Goal: Transaction & Acquisition: Purchase product/service

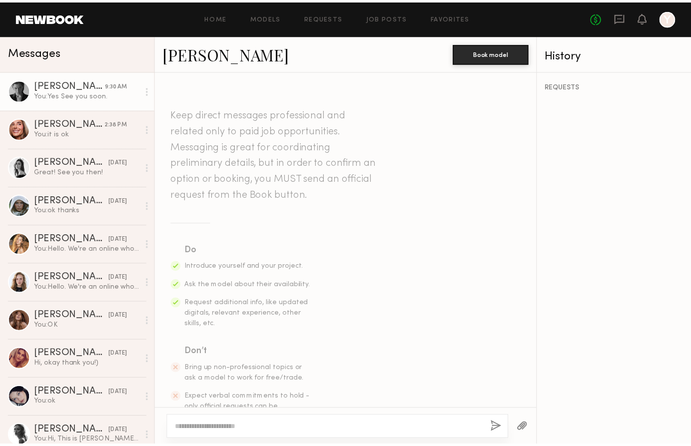
scroll to position [1298, 0]
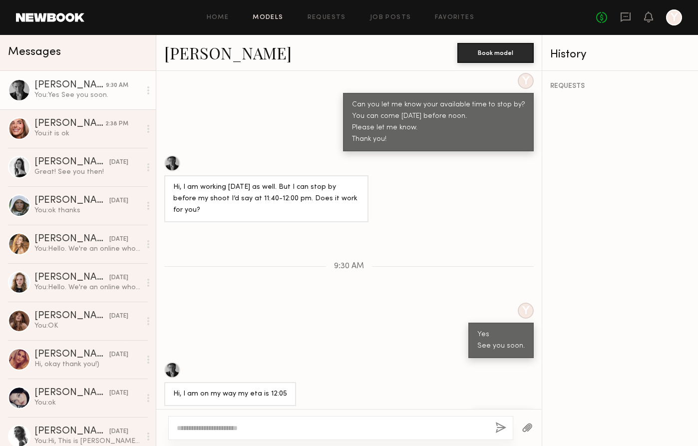
click at [267, 16] on link "Models" at bounding box center [268, 17] width 30 height 6
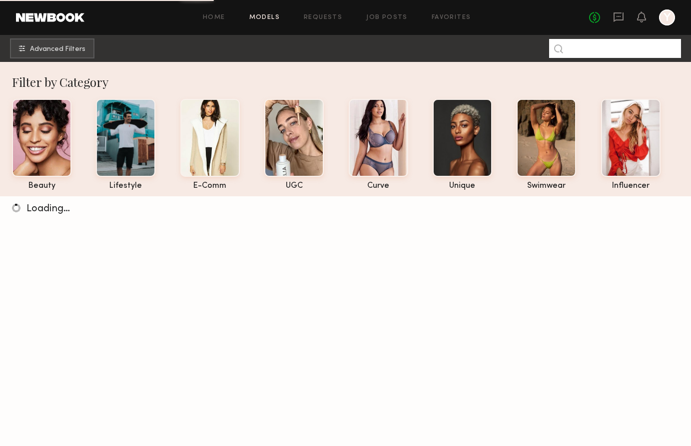
click at [604, 50] on input at bounding box center [615, 48] width 132 height 19
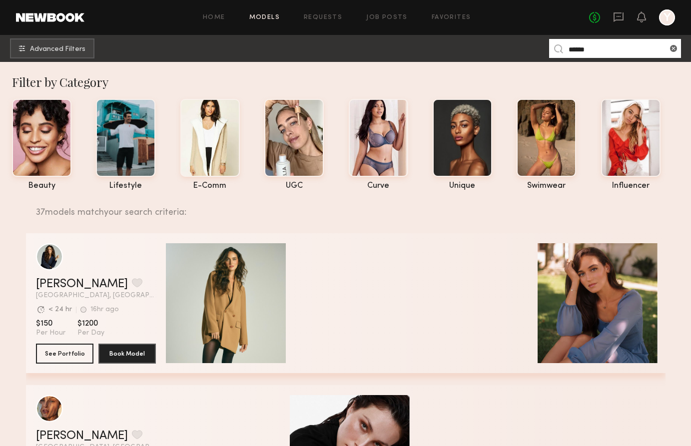
drag, startPoint x: 688, startPoint y: 444, endPoint x: 688, endPoint y: 507, distance: 63.4
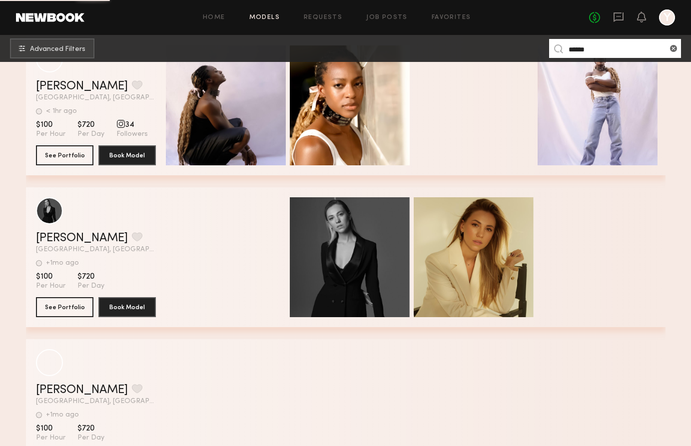
scroll to position [3456, 0]
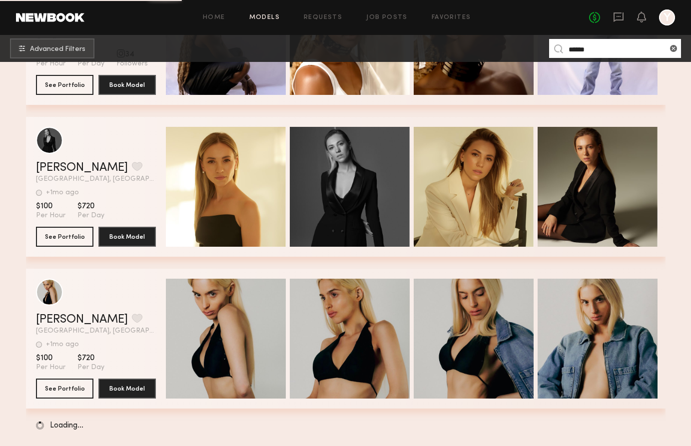
click at [607, 46] on input "******" at bounding box center [615, 48] width 132 height 19
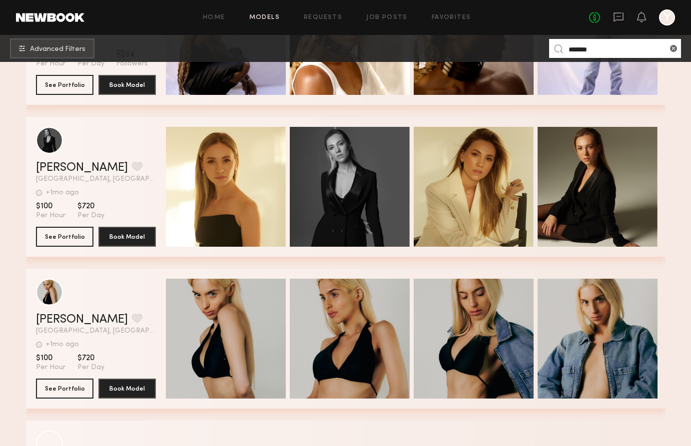
scroll to position [0, 0]
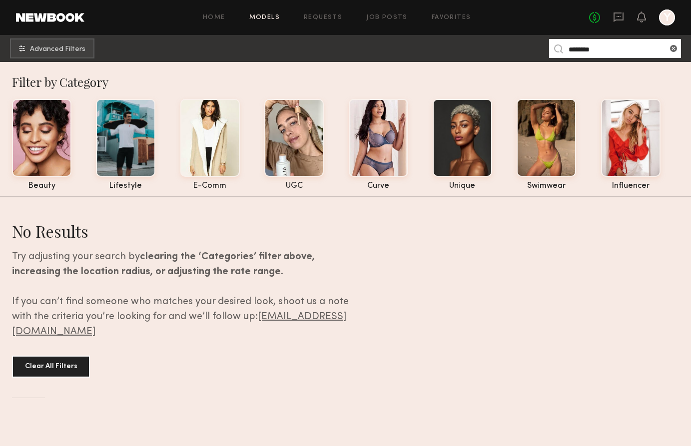
click at [615, 45] on input "********" at bounding box center [615, 48] width 132 height 19
click at [605, 48] on input "********" at bounding box center [615, 48] width 132 height 19
type input "******"
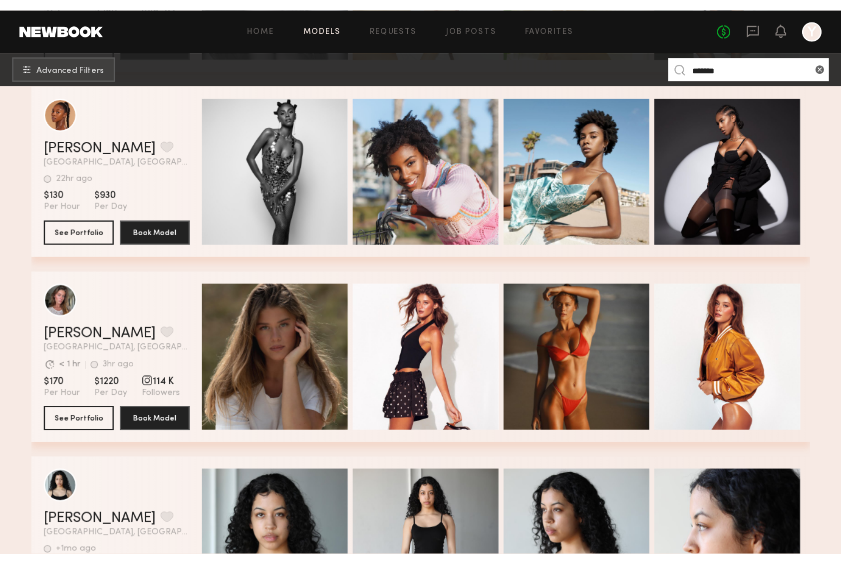
scroll to position [2131, 0]
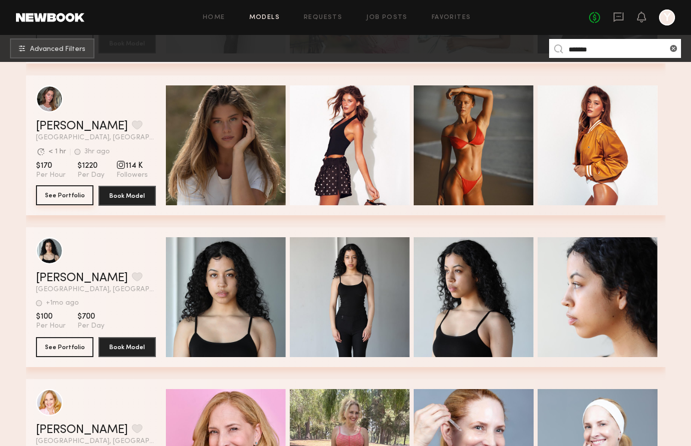
click at [77, 195] on button "See Portfolio" at bounding box center [64, 195] width 57 height 20
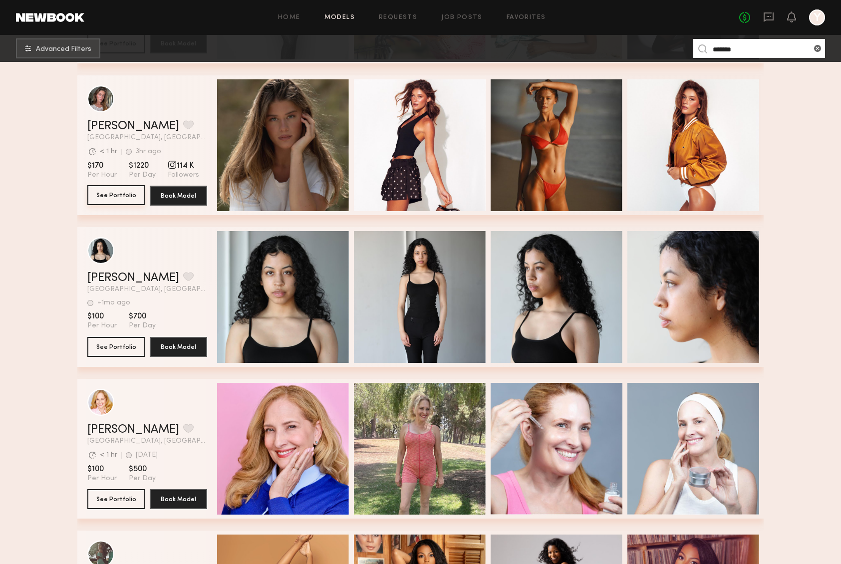
click at [117, 193] on button "See Portfolio" at bounding box center [115, 195] width 57 height 20
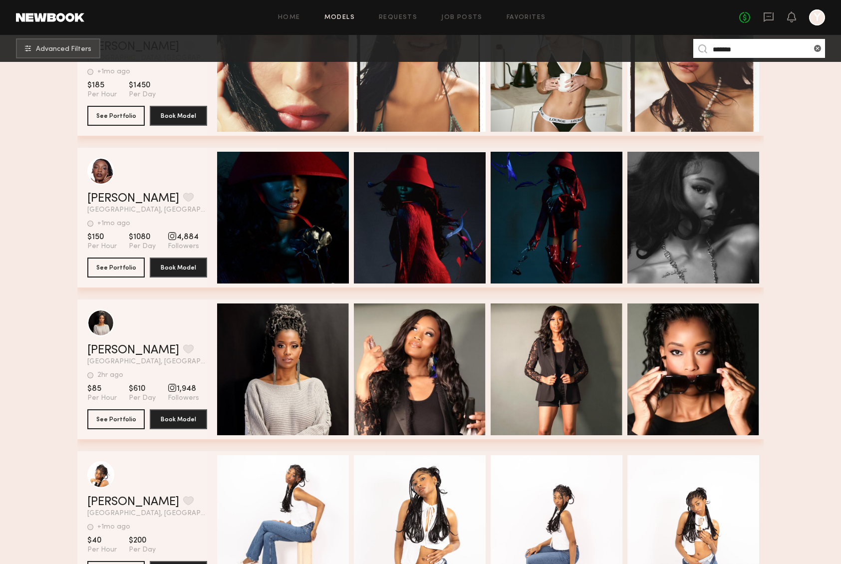
scroll to position [4209, 0]
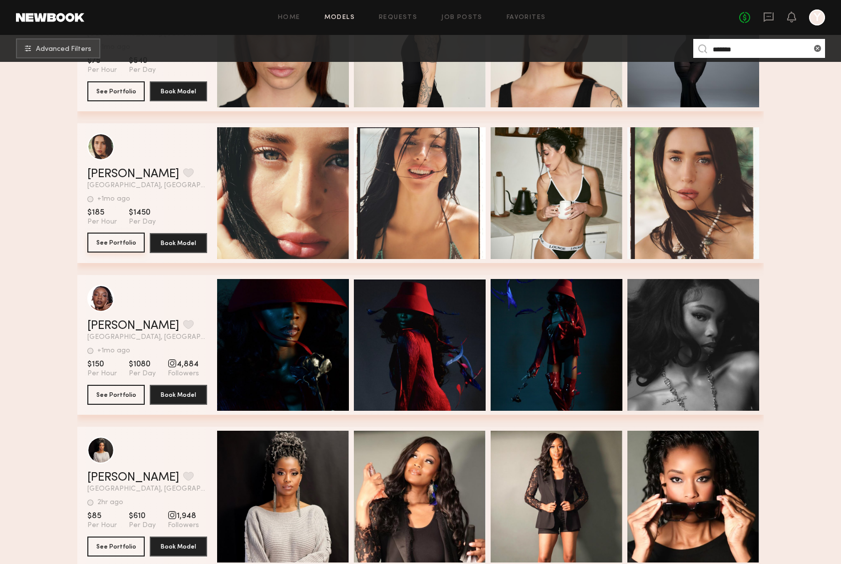
click at [117, 247] on button "See Portfolio" at bounding box center [115, 243] width 57 height 20
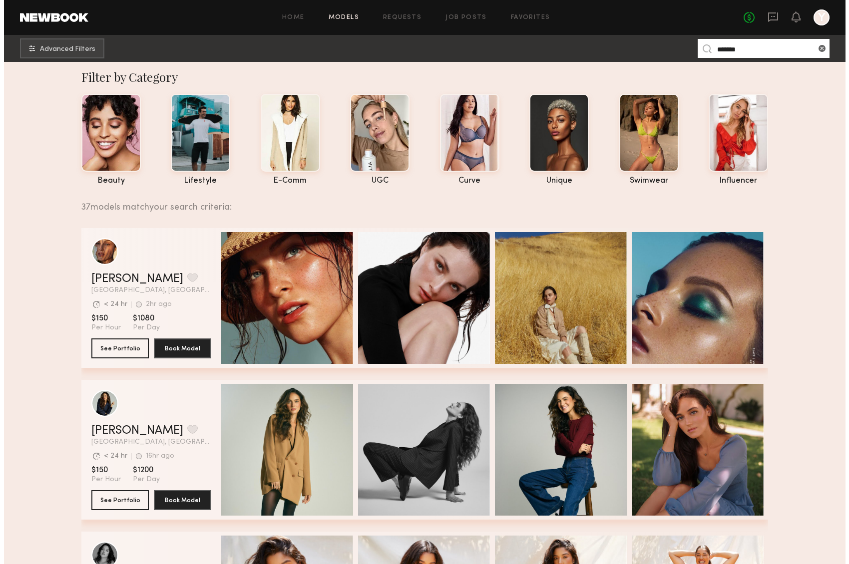
scroll to position [0, 0]
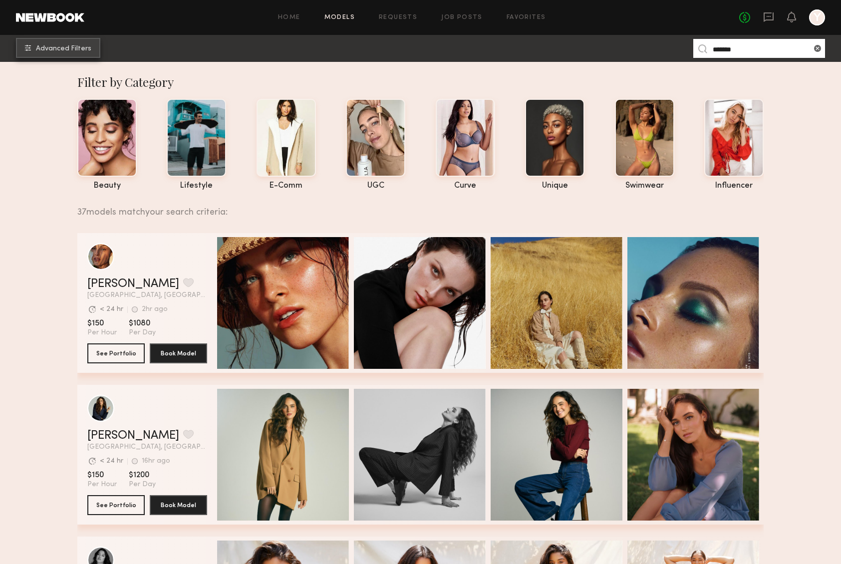
click at [69, 46] on span "Advanced Filters" at bounding box center [63, 48] width 55 height 7
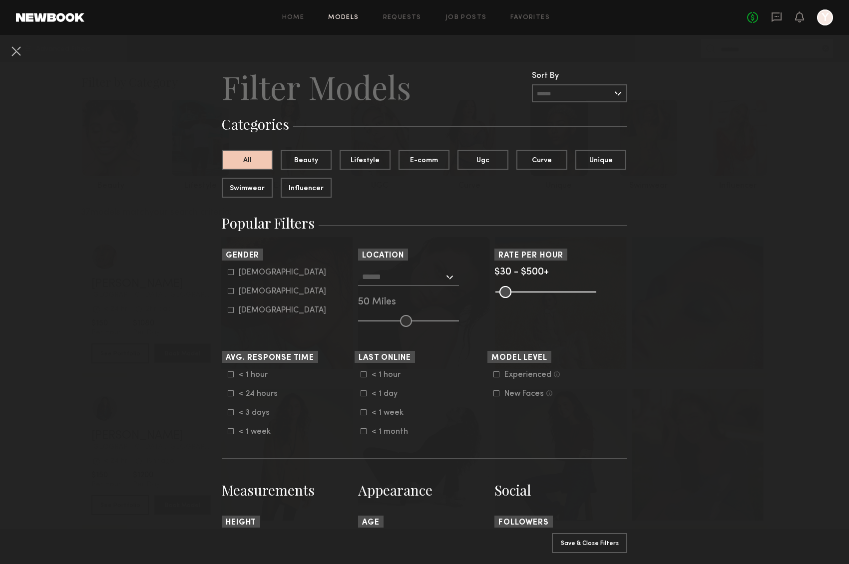
click at [242, 286] on form "Male Female Non-binary" at bounding box center [291, 291] width 127 height 47
click at [242, 290] on div "Female" at bounding box center [282, 292] width 87 height 6
type input "**"
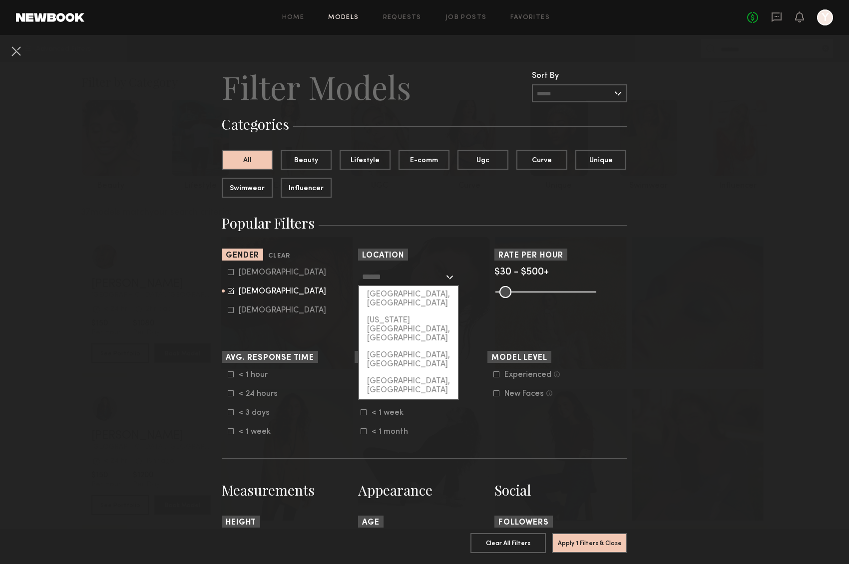
click at [379, 275] on input "text" at bounding box center [403, 276] width 82 height 17
click at [387, 294] on div "Los Angeles, CA" at bounding box center [408, 299] width 99 height 26
type input "**********"
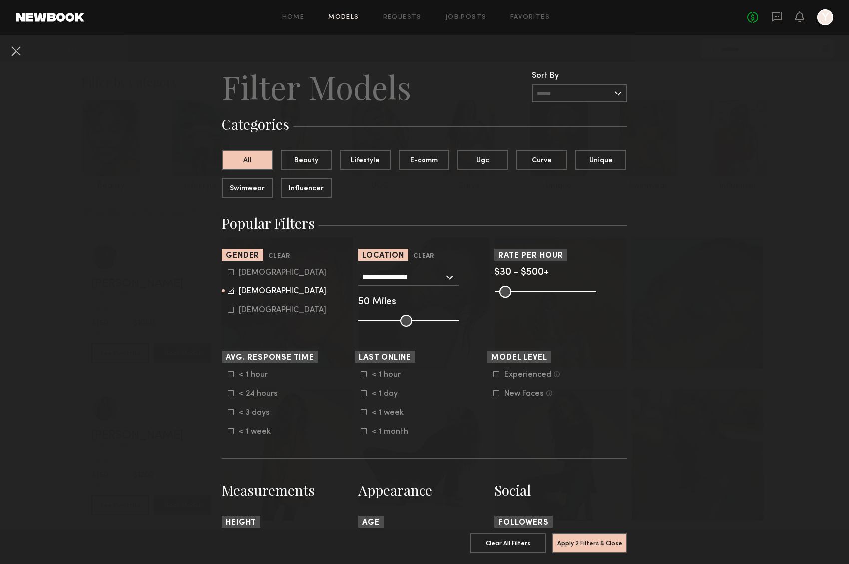
scroll to position [248, 0]
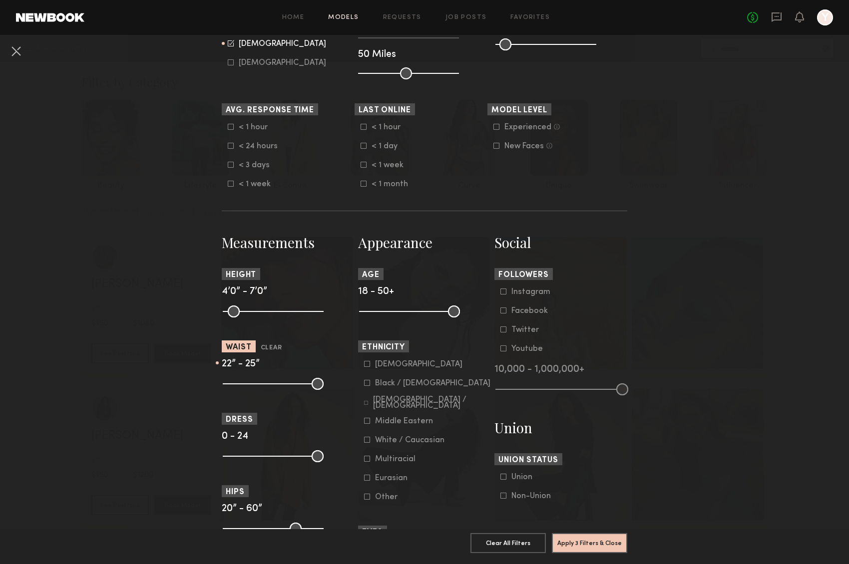
drag, startPoint x: 314, startPoint y: 385, endPoint x: 238, endPoint y: 387, distance: 75.4
type input "**"
click at [238, 387] on input "range" at bounding box center [273, 384] width 101 height 12
drag, startPoint x: 312, startPoint y: 316, endPoint x: 280, endPoint y: 313, distance: 32.1
type input "**"
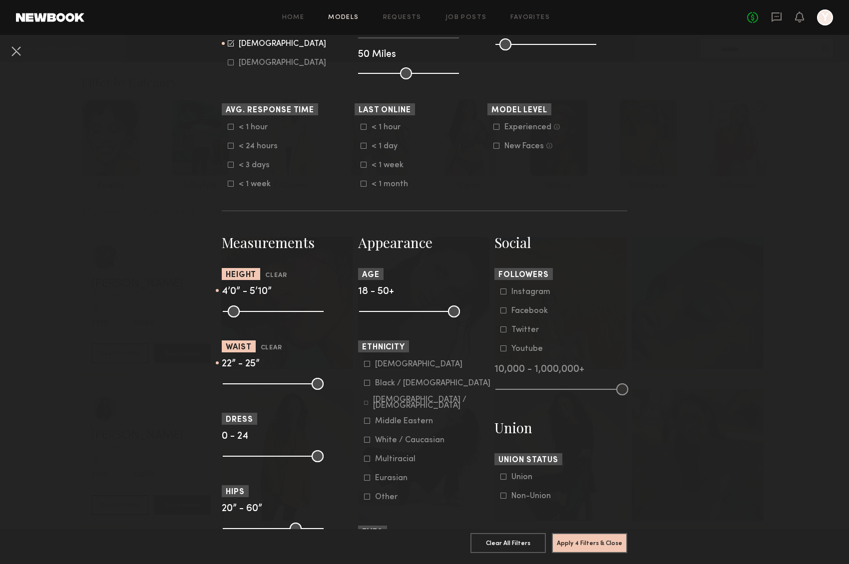
click at [280, 313] on input "range" at bounding box center [273, 312] width 101 height 12
drag, startPoint x: 225, startPoint y: 315, endPoint x: 263, endPoint y: 316, distance: 38.5
type input "**"
click at [263, 316] on input "range" at bounding box center [273, 312] width 101 height 12
click at [689, 358] on nb-browse-filters "**********" at bounding box center [424, 334] width 849 height 1095
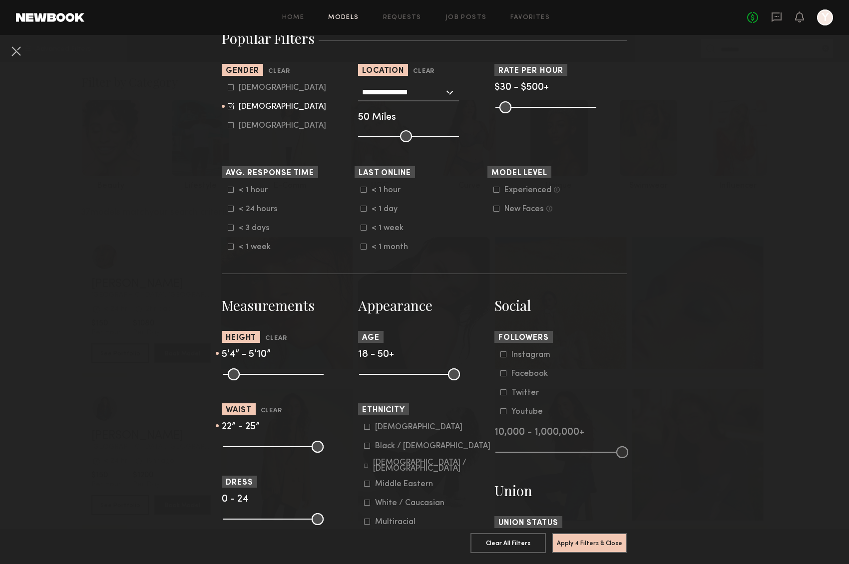
scroll to position [0, 0]
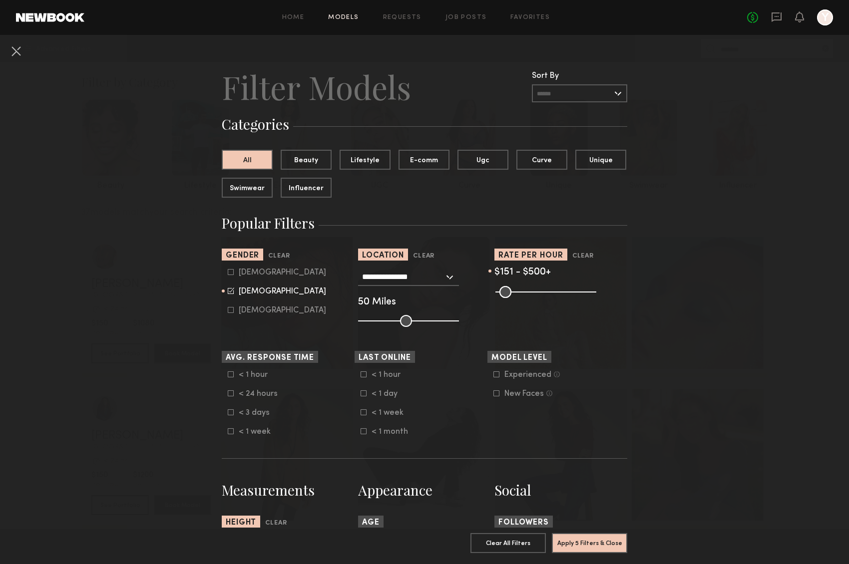
drag, startPoint x: 501, startPoint y: 294, endPoint x: 520, endPoint y: 295, distance: 19.0
type input "***"
click at [520, 295] on input "range" at bounding box center [545, 292] width 101 height 12
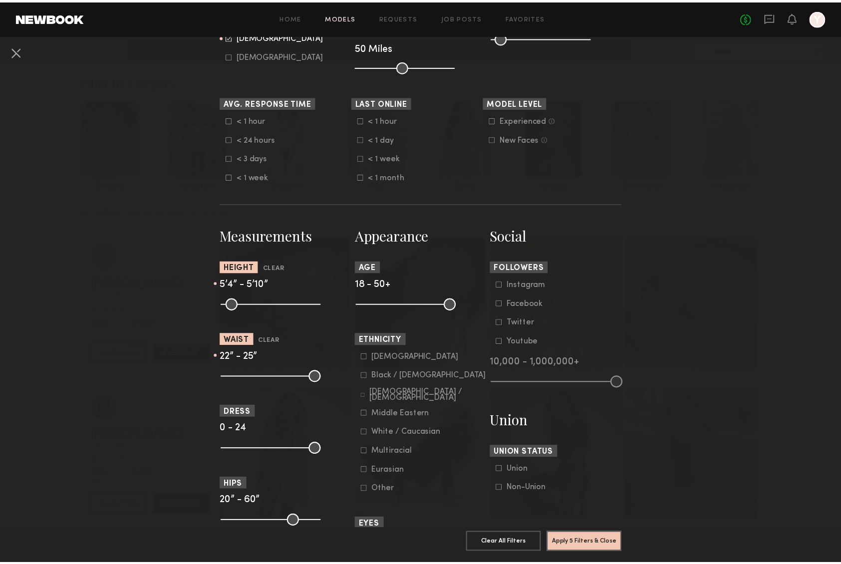
scroll to position [374, 0]
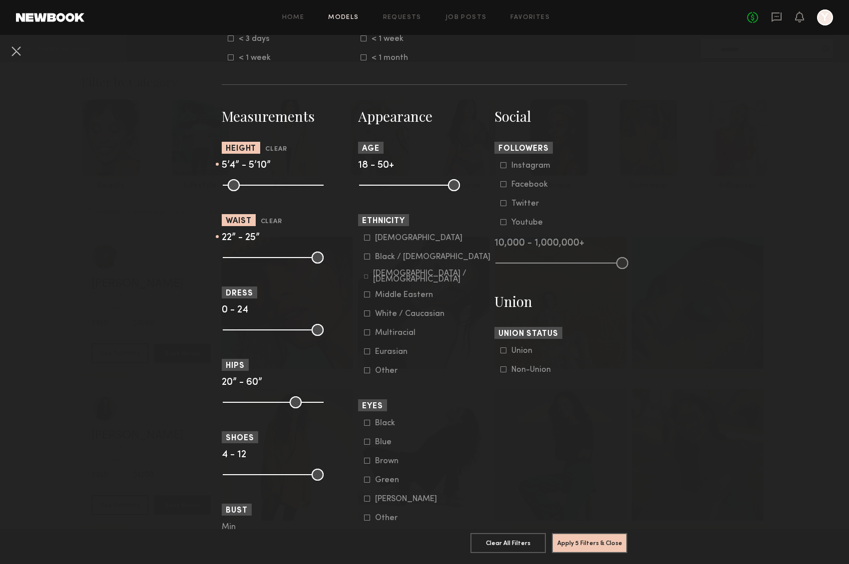
click at [364, 316] on icon at bounding box center [367, 314] width 6 height 6
click at [364, 335] on icon at bounding box center [367, 333] width 6 height 6
click at [365, 372] on icon at bounding box center [367, 371] width 6 height 6
click at [692, 425] on nb-browse-filters "**********" at bounding box center [424, 208] width 849 height 1095
click at [608, 445] on button "Apply 6 Filters & Close" at bounding box center [589, 543] width 75 height 20
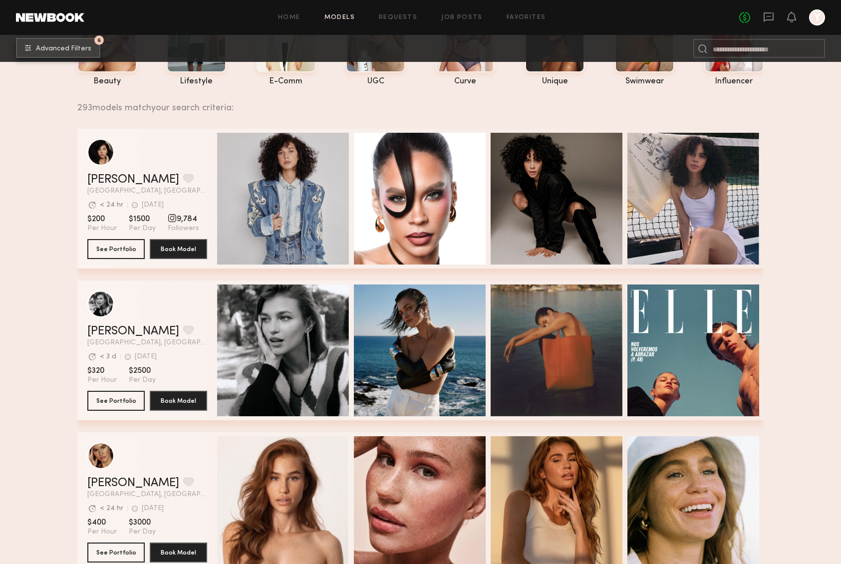
scroll to position [259, 0]
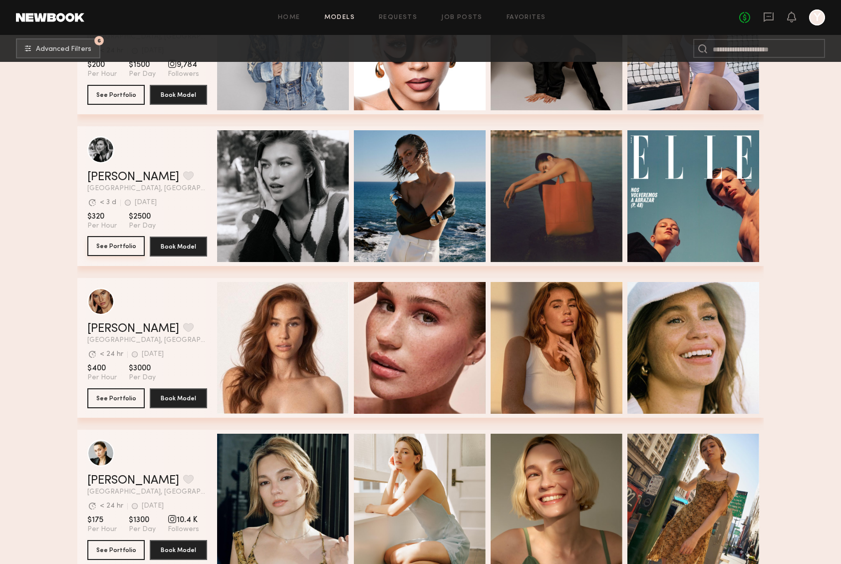
click at [113, 251] on button "See Portfolio" at bounding box center [115, 246] width 57 height 20
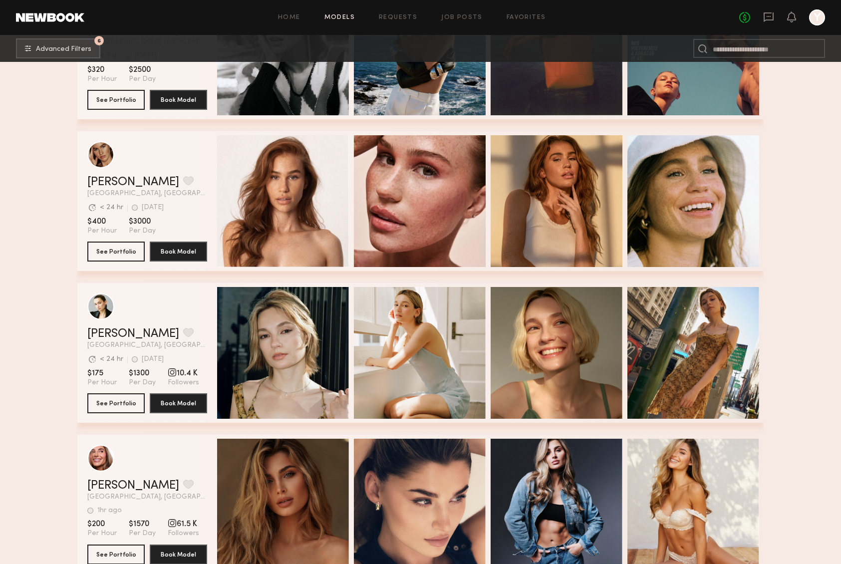
scroll to position [340, 0]
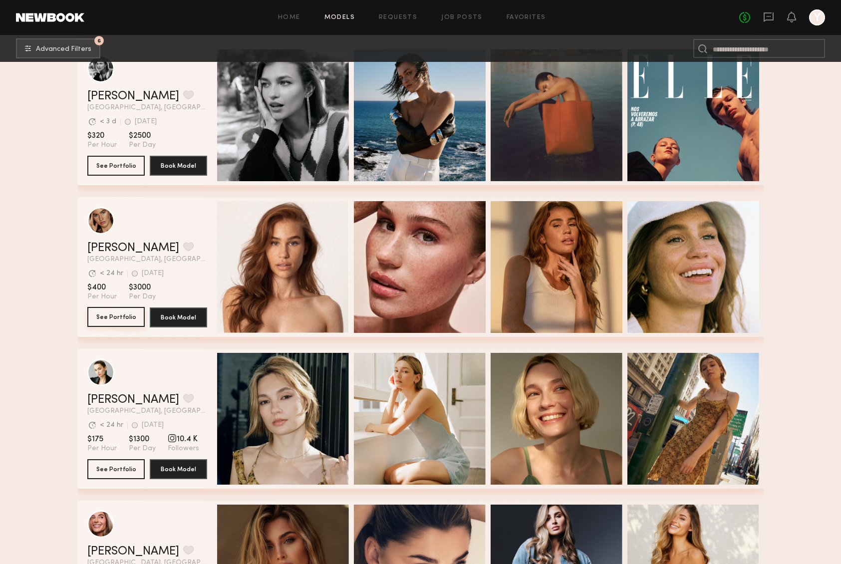
click at [129, 316] on button "See Portfolio" at bounding box center [115, 317] width 57 height 20
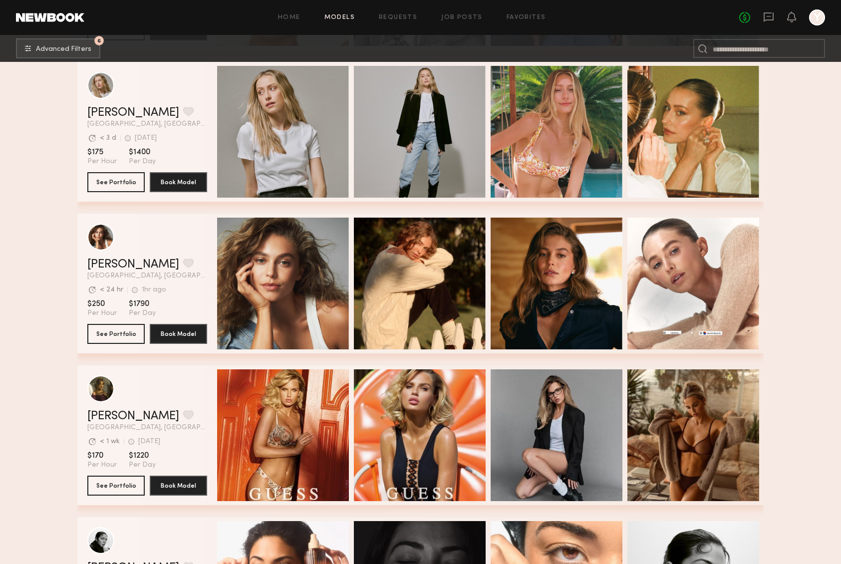
scroll to position [1640, 0]
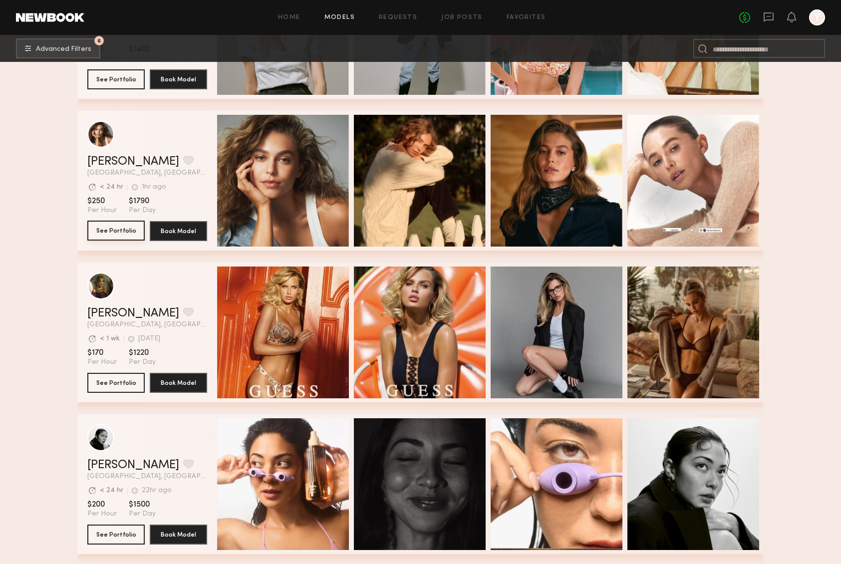
click at [104, 229] on button "See Portfolio" at bounding box center [115, 231] width 57 height 20
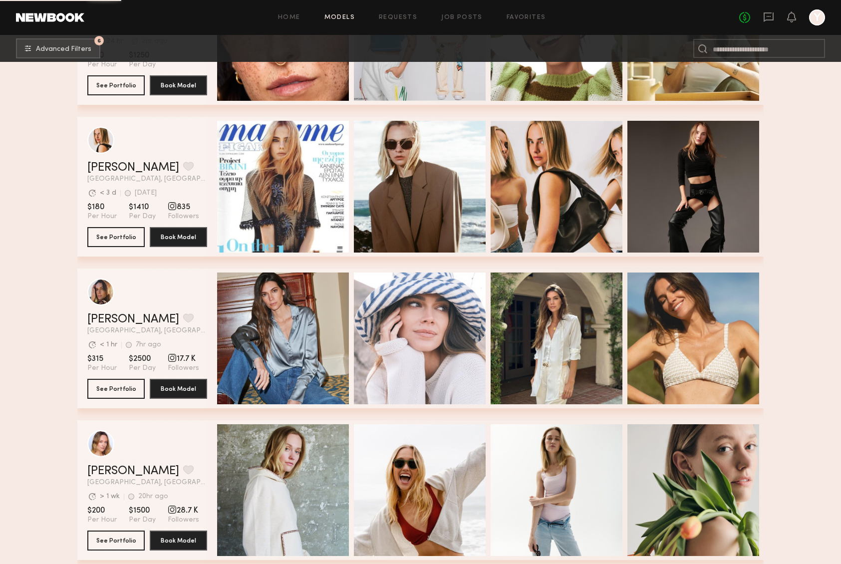
scroll to position [2679, 0]
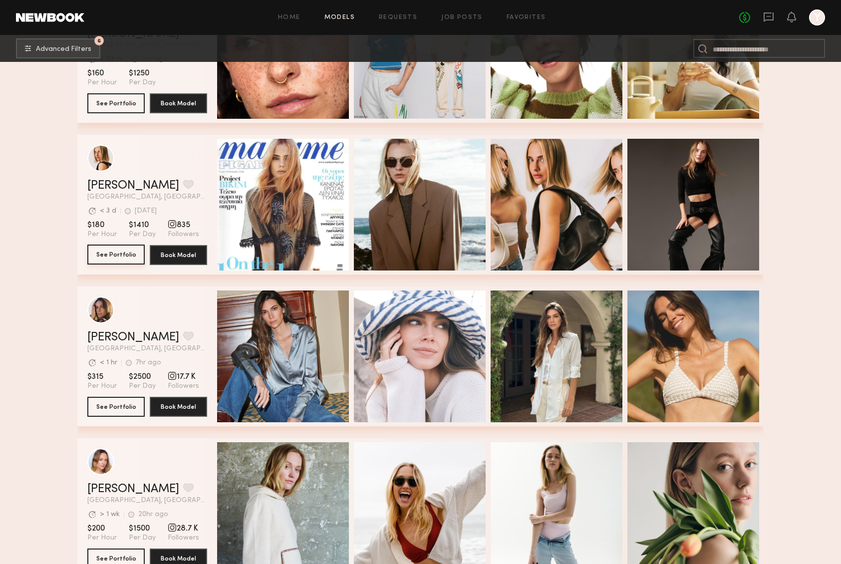
click at [124, 258] on button "See Portfolio" at bounding box center [115, 255] width 57 height 20
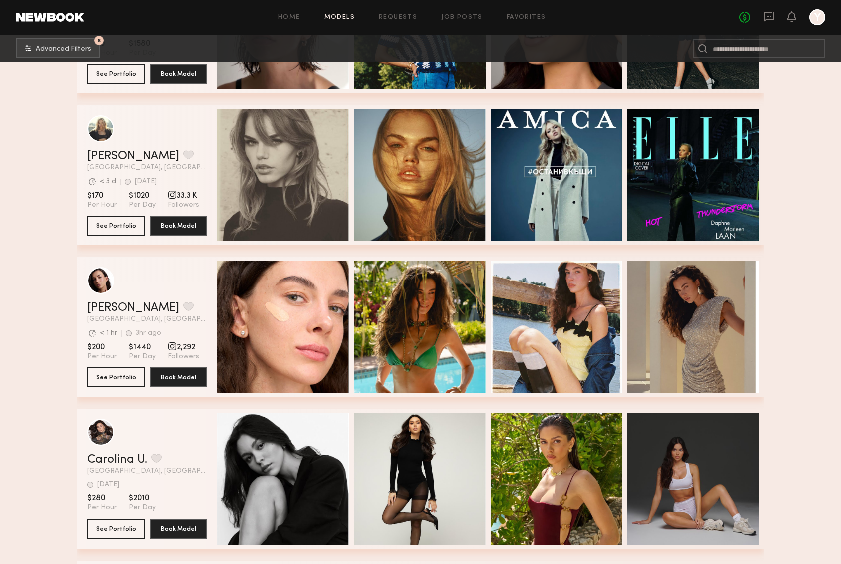
scroll to position [3339, 0]
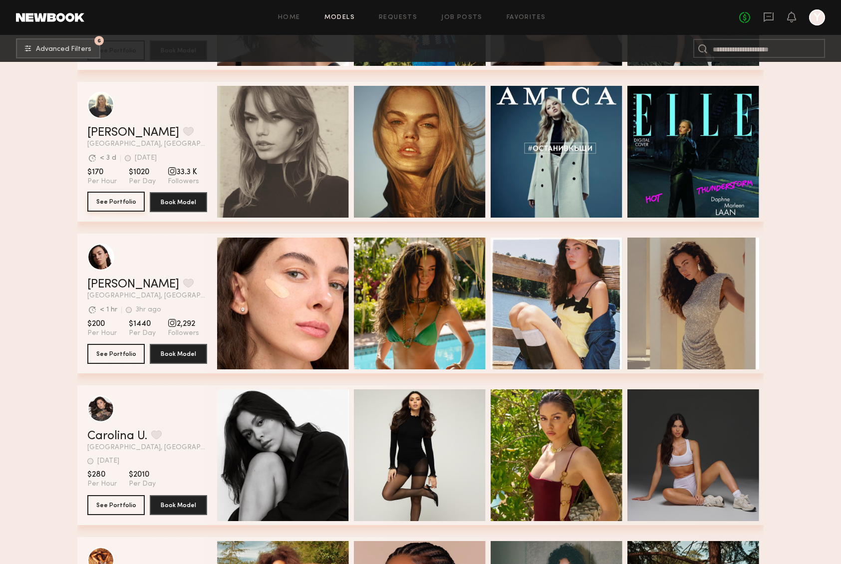
click at [128, 200] on button "See Portfolio" at bounding box center [115, 202] width 57 height 20
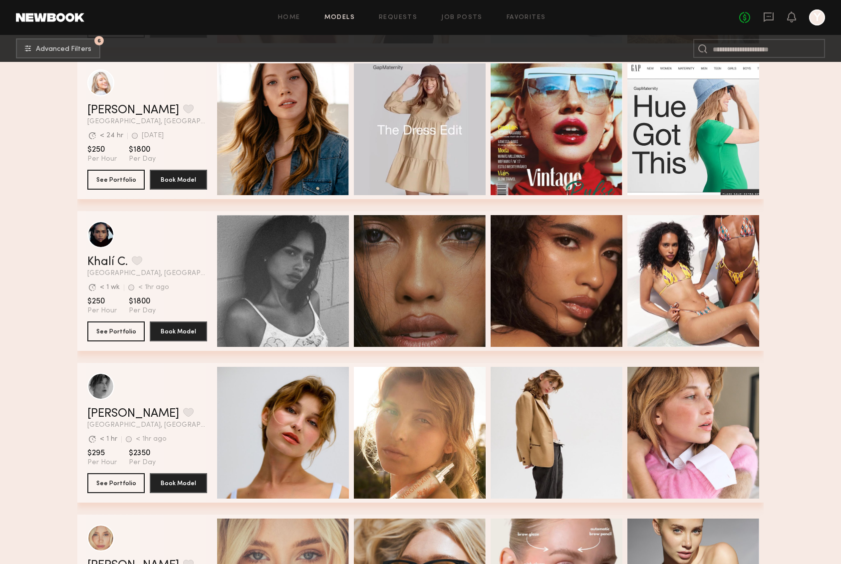
scroll to position [4422, 0]
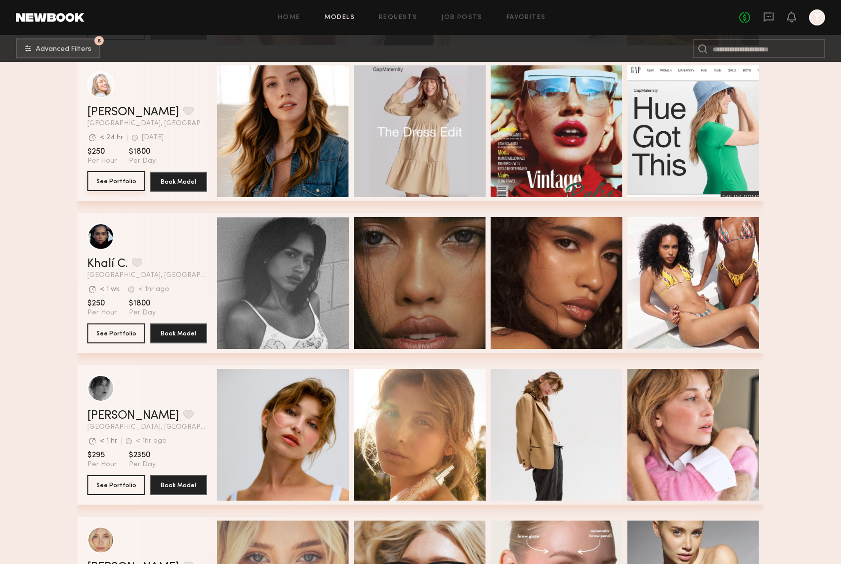
click at [115, 183] on button "See Portfolio" at bounding box center [115, 181] width 57 height 20
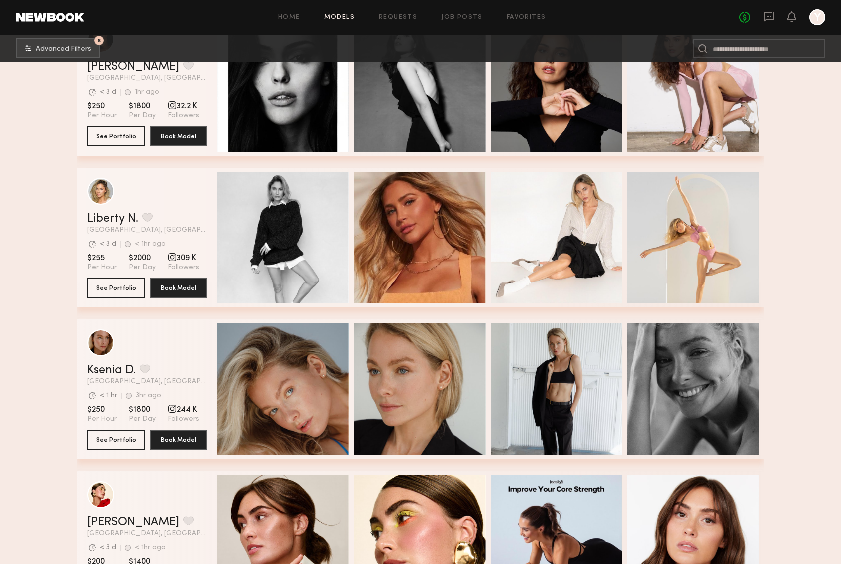
scroll to position [5568, 0]
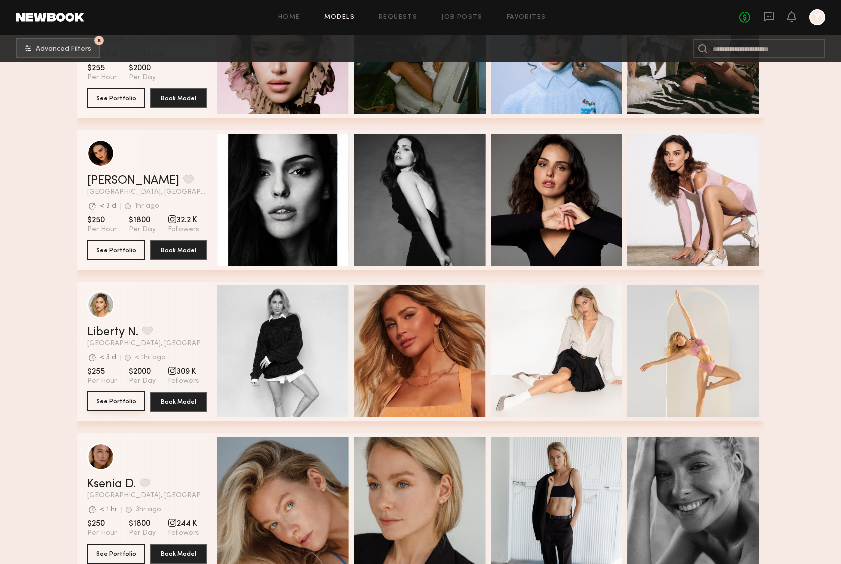
click at [107, 406] on button "See Portfolio" at bounding box center [115, 401] width 57 height 20
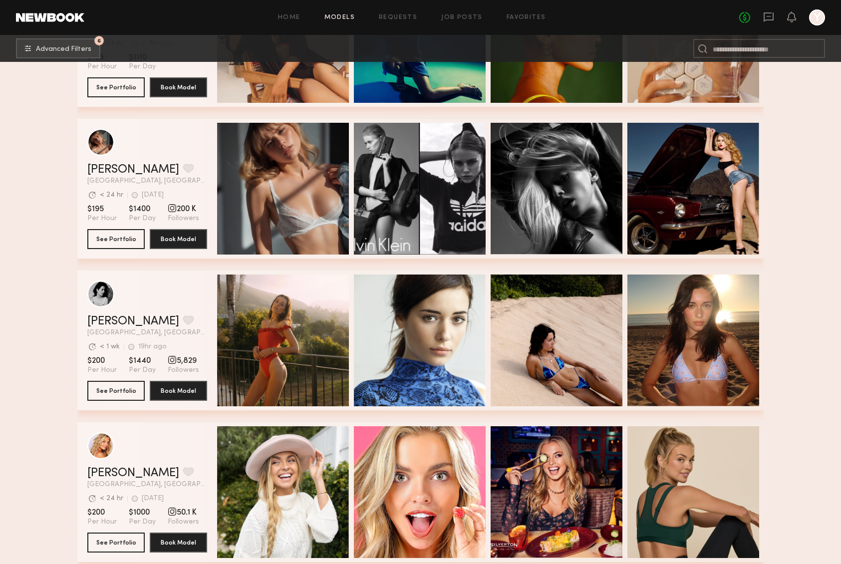
scroll to position [10881, 0]
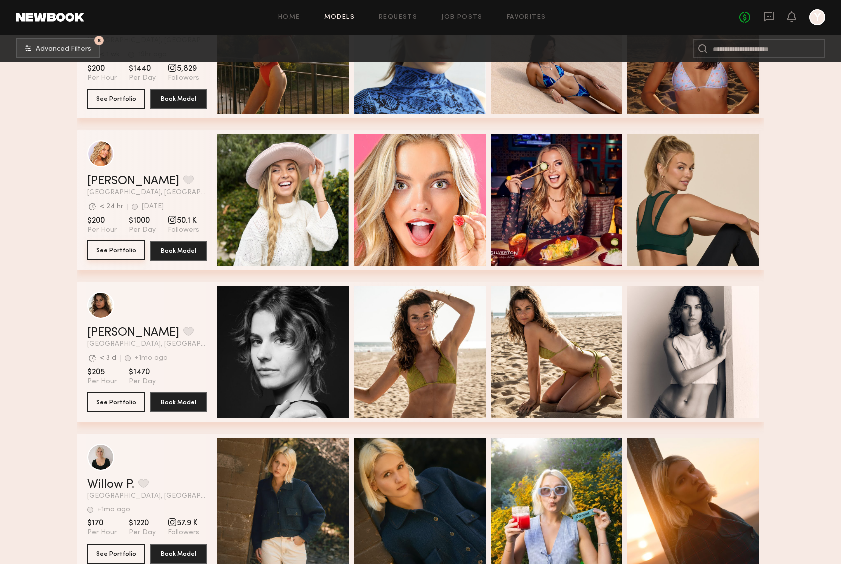
click at [110, 246] on button "See Portfolio" at bounding box center [115, 250] width 57 height 20
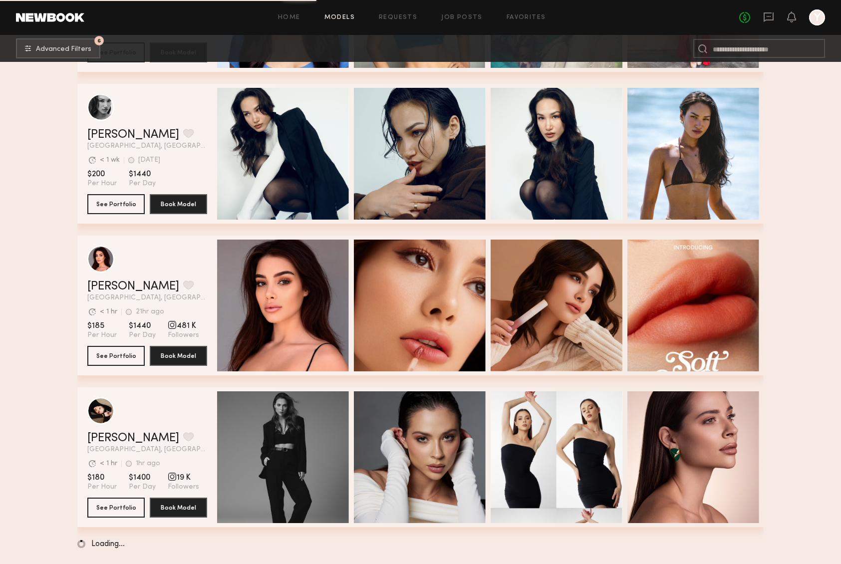
scroll to position [14268, 0]
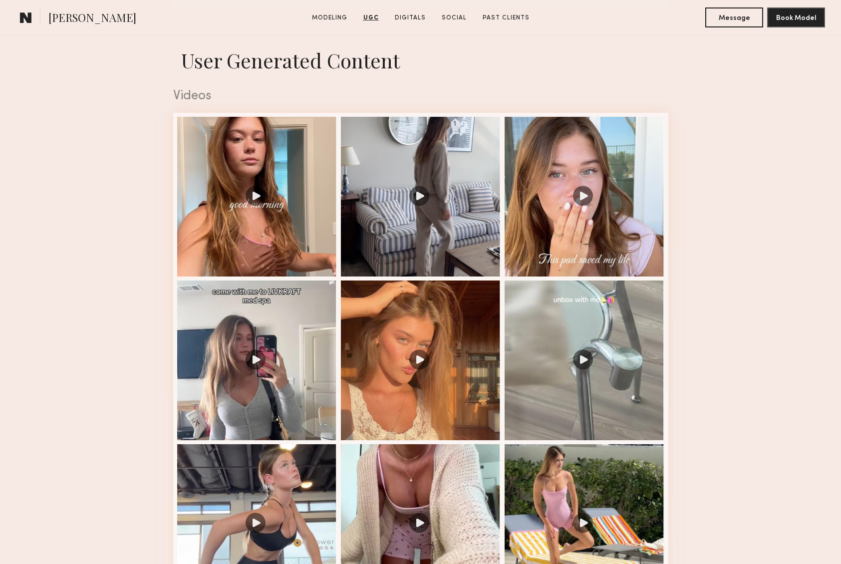
scroll to position [1026, 0]
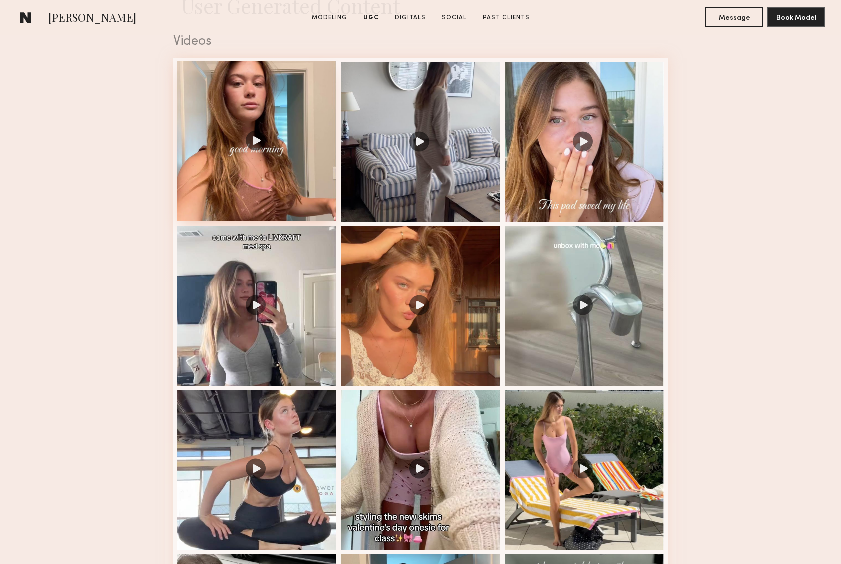
click at [258, 141] on div at bounding box center [257, 141] width 160 height 160
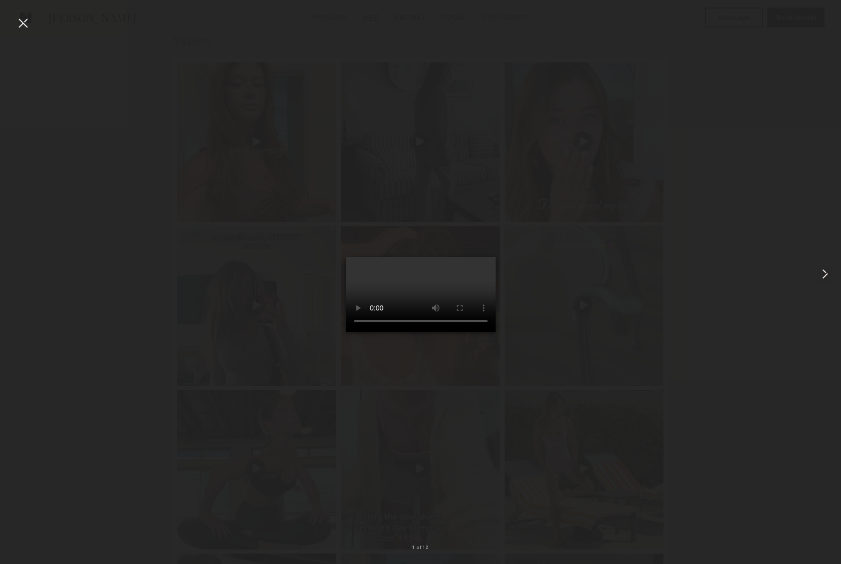
click at [828, 275] on common-icon at bounding box center [825, 274] width 16 height 16
click at [828, 271] on common-icon at bounding box center [825, 274] width 16 height 16
click at [825, 273] on common-icon at bounding box center [825, 274] width 16 height 16
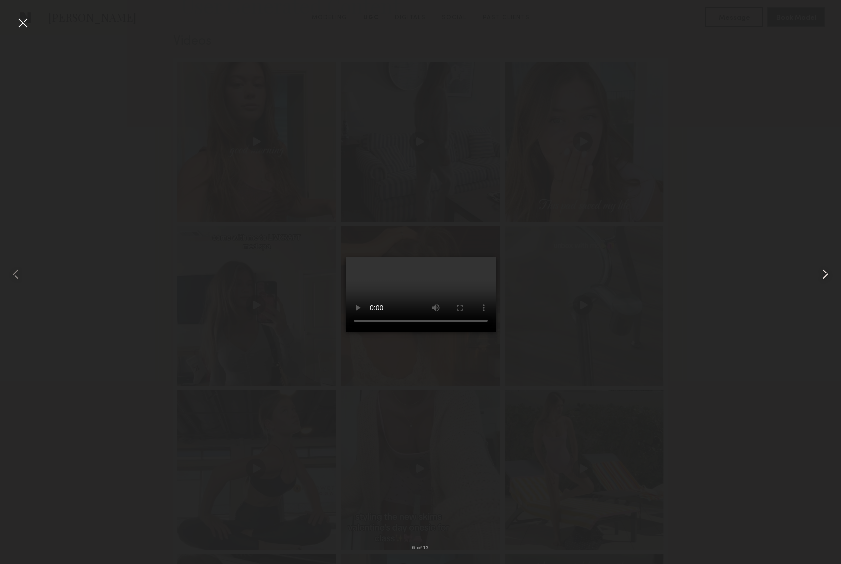
click at [825, 273] on common-icon at bounding box center [825, 274] width 16 height 16
click at [825, 271] on common-icon at bounding box center [825, 274] width 16 height 16
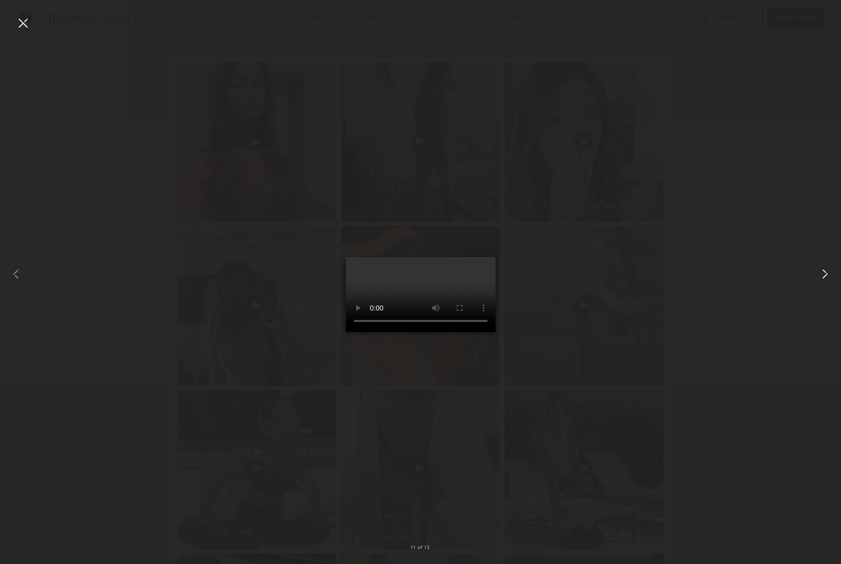
click at [825, 271] on common-icon at bounding box center [825, 274] width 16 height 16
click at [26, 23] on div at bounding box center [23, 23] width 16 height 16
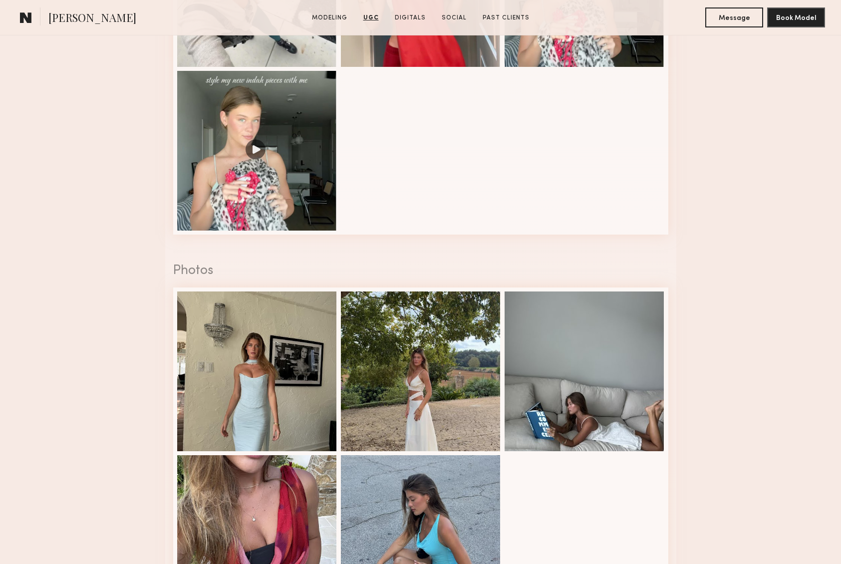
scroll to position [1736, 0]
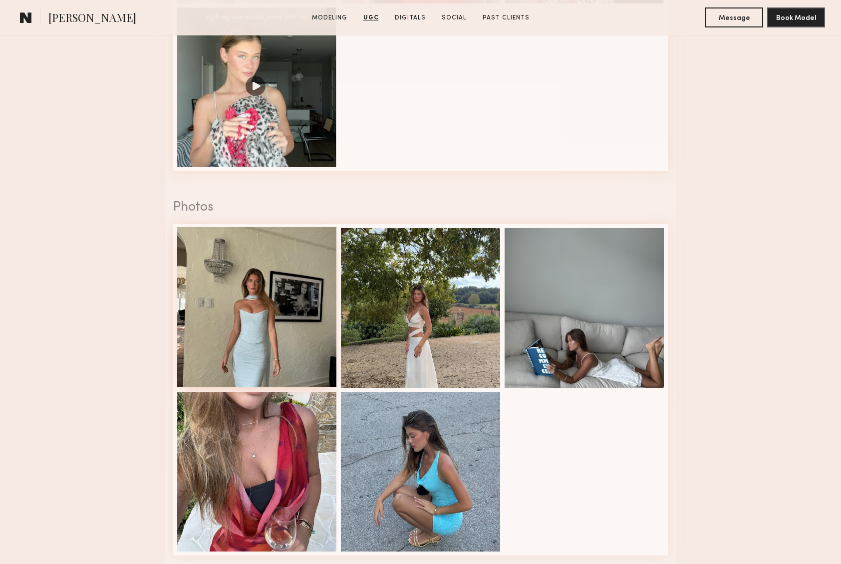
click at [276, 311] on div at bounding box center [257, 307] width 160 height 160
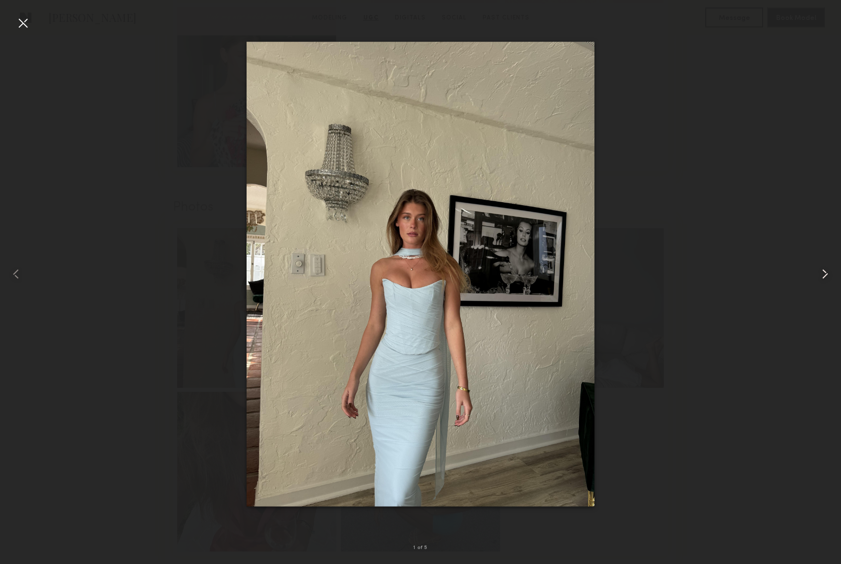
click at [822, 276] on common-icon at bounding box center [825, 274] width 16 height 16
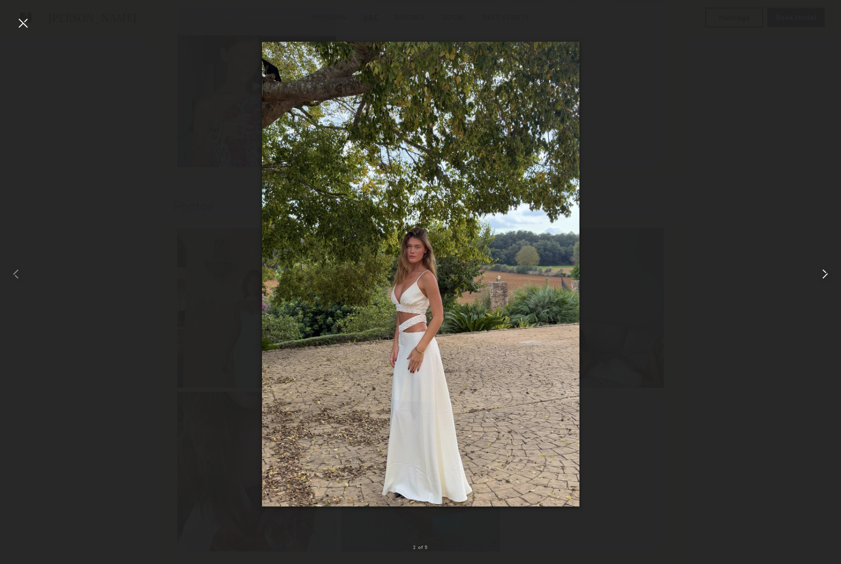
click at [822, 276] on common-icon at bounding box center [825, 274] width 16 height 16
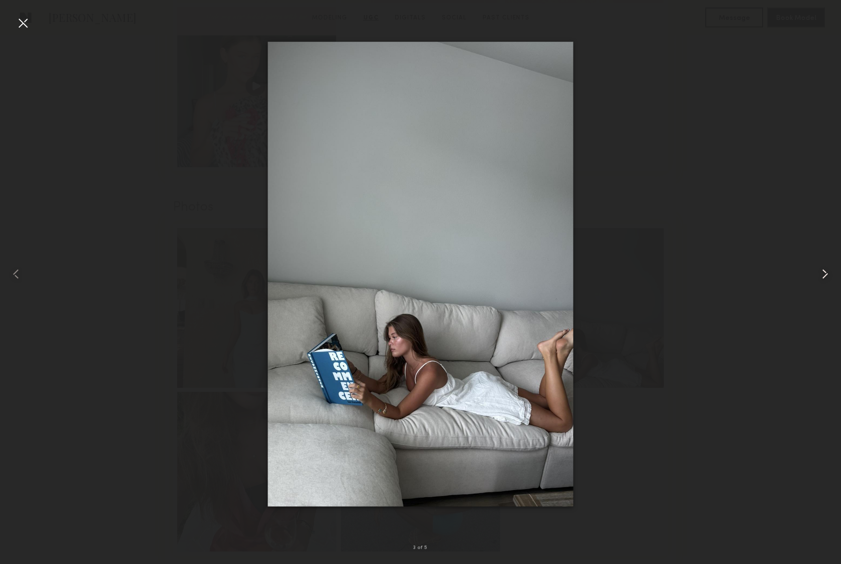
click at [822, 276] on common-icon at bounding box center [825, 274] width 16 height 16
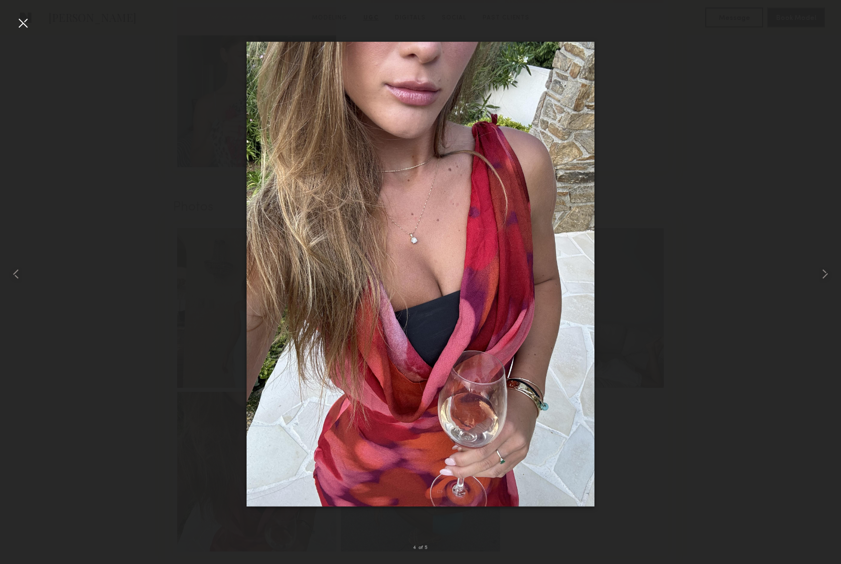
click at [781, 85] on div at bounding box center [420, 274] width 841 height 516
click at [25, 18] on div at bounding box center [23, 23] width 16 height 16
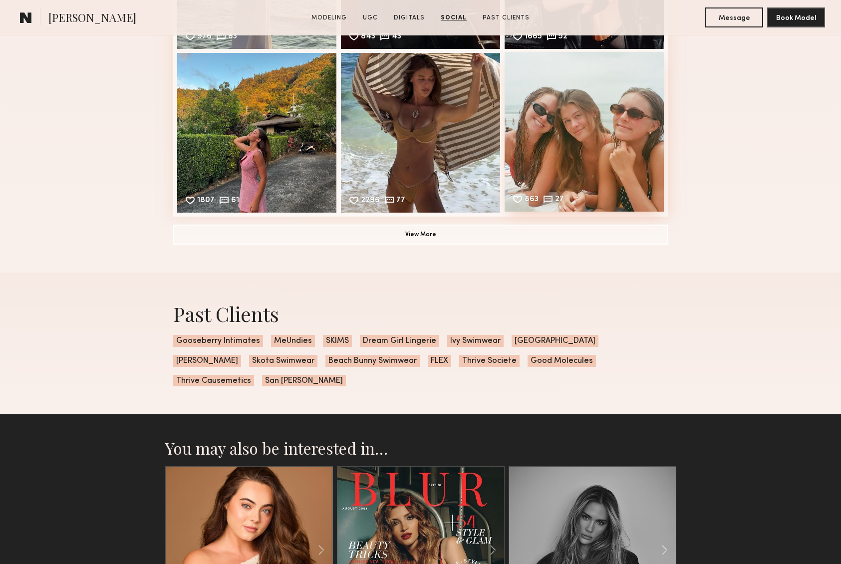
scroll to position [3013, 0]
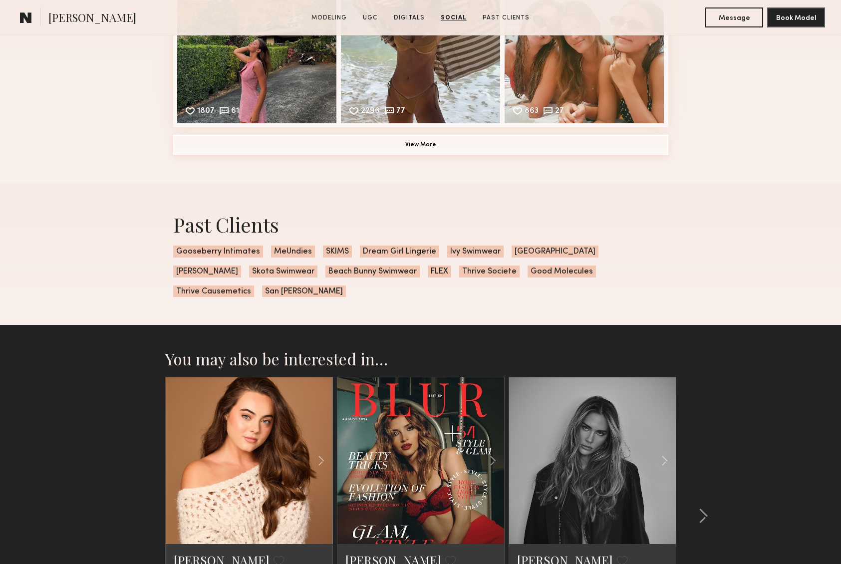
click at [409, 151] on button "View More" at bounding box center [420, 145] width 495 height 20
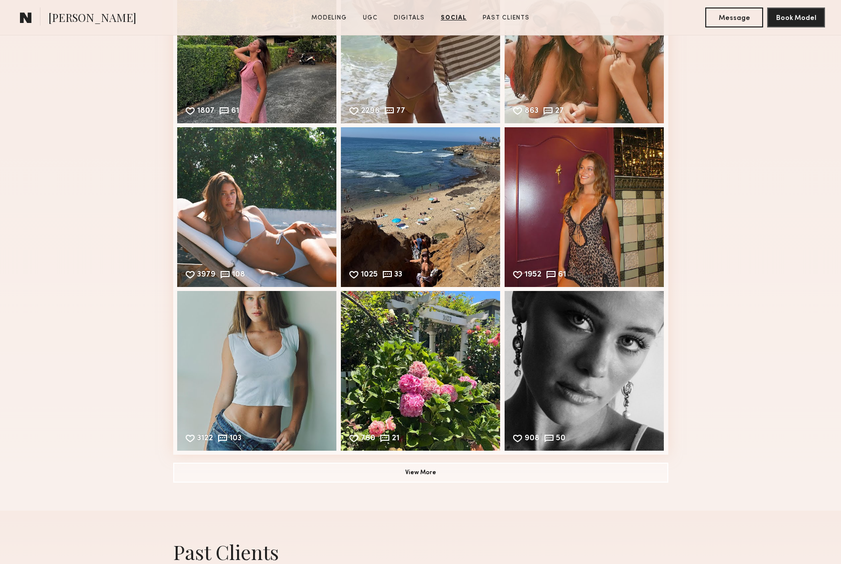
scroll to position [3284, 0]
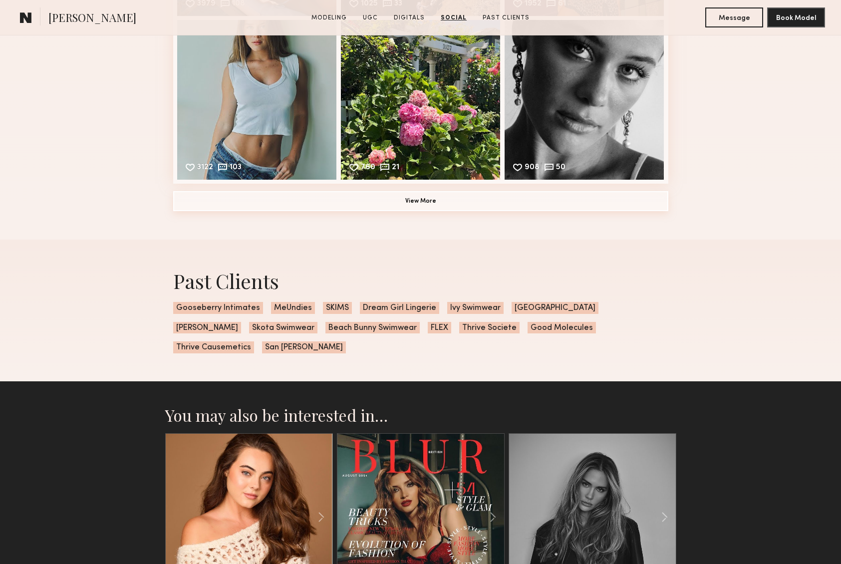
click at [532, 208] on button "View More" at bounding box center [420, 201] width 495 height 20
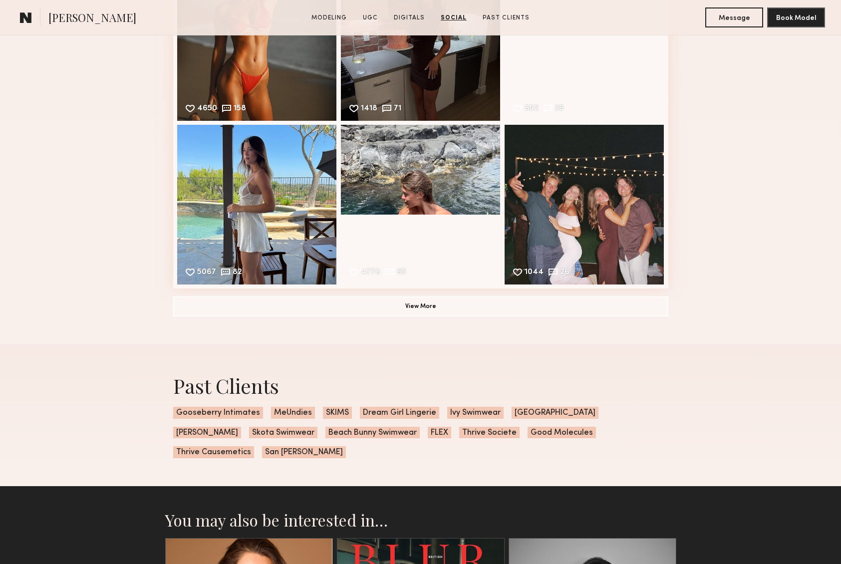
scroll to position [3703, 0]
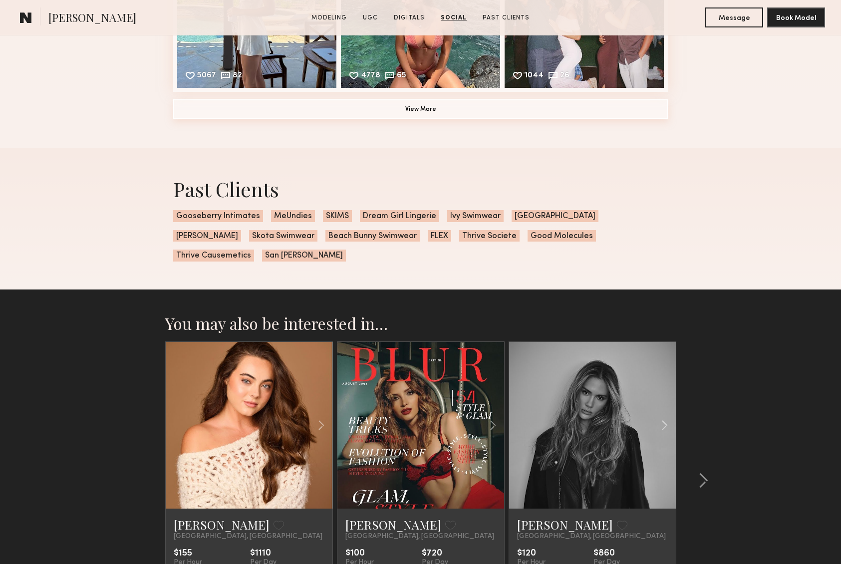
click at [427, 118] on button "View More" at bounding box center [420, 109] width 495 height 20
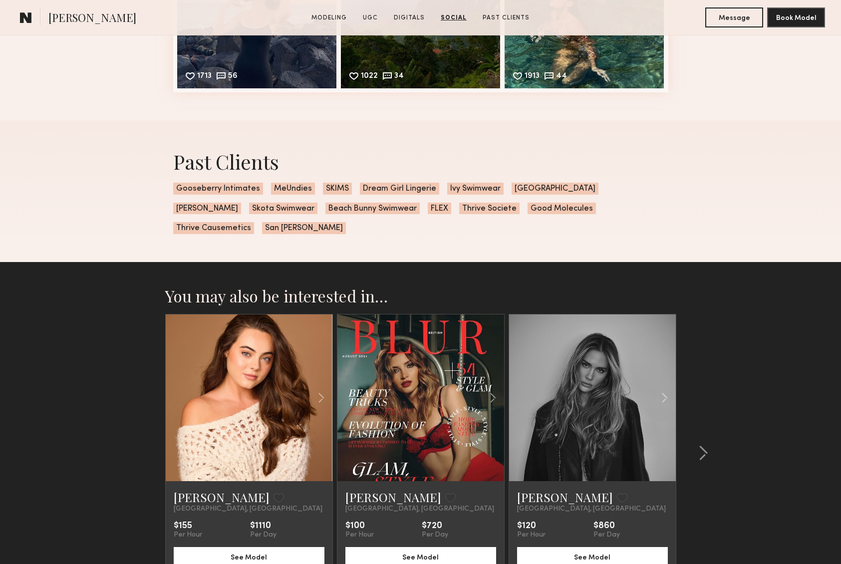
scroll to position [3949, 0]
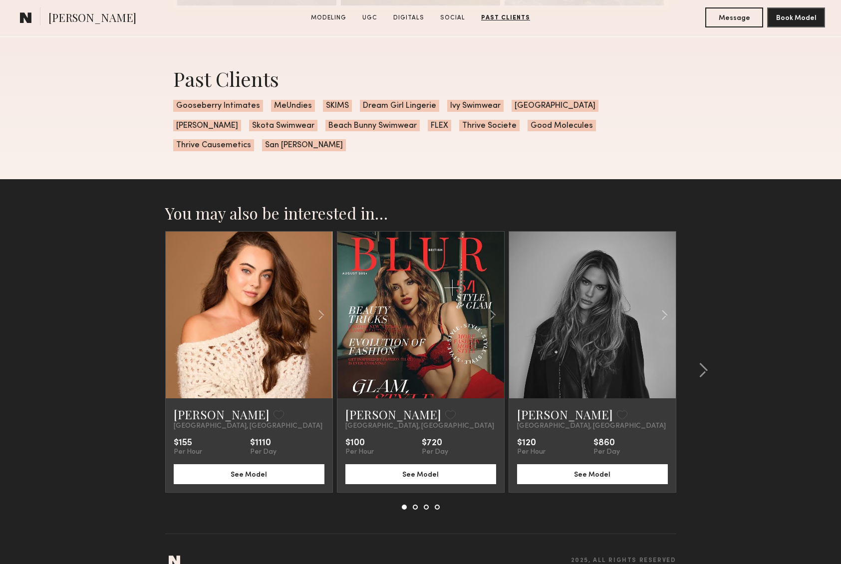
click at [604, 290] on link at bounding box center [592, 315] width 57 height 167
click at [248, 247] on link at bounding box center [249, 315] width 57 height 167
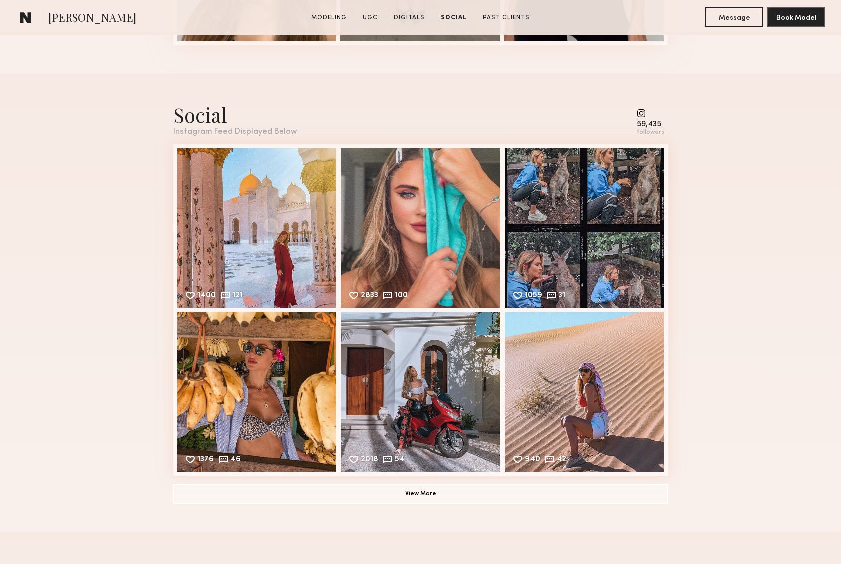
scroll to position [1826, 0]
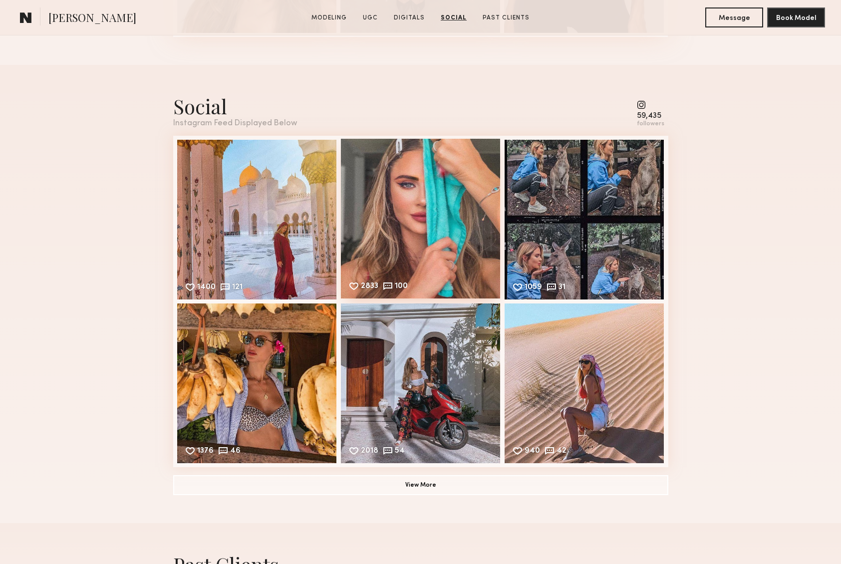
click at [478, 229] on div "2833 100 Likes & comments displayed to show model’s engagement" at bounding box center [421, 219] width 160 height 160
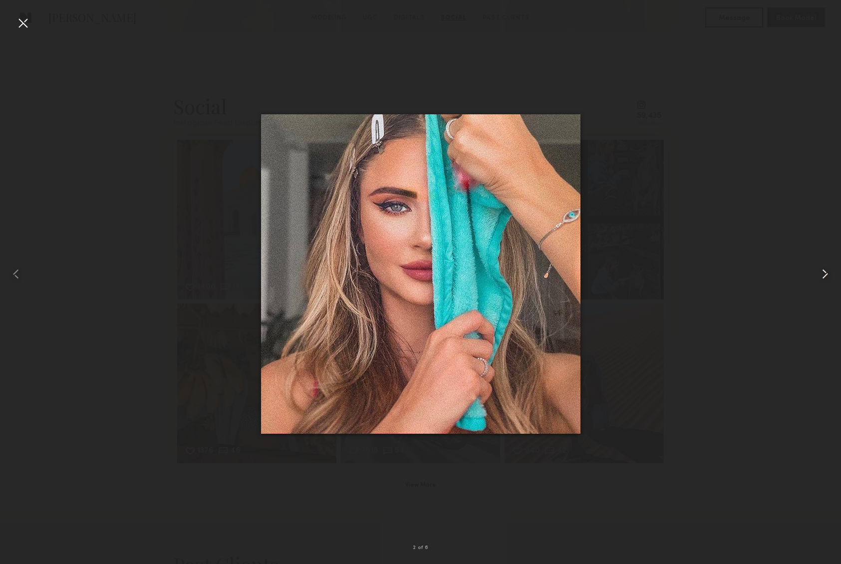
click at [822, 274] on common-icon at bounding box center [825, 274] width 16 height 16
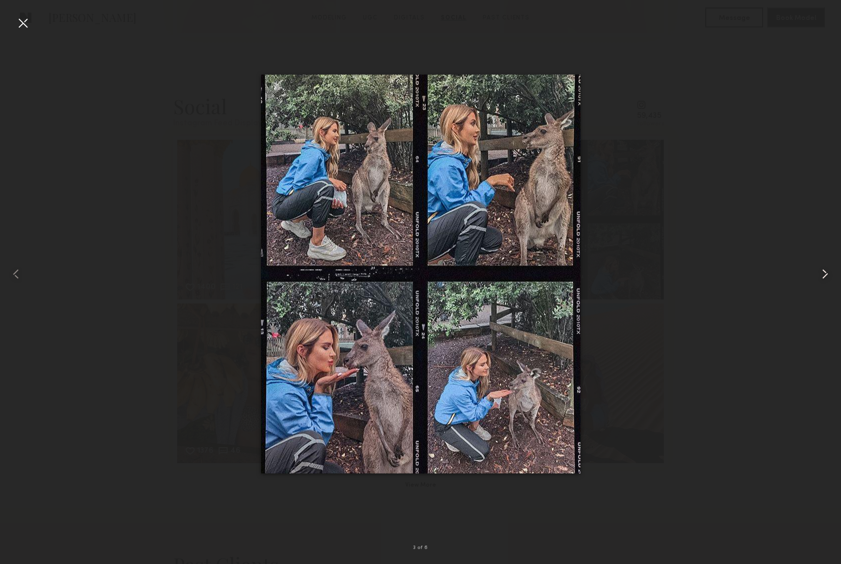
click at [822, 274] on common-icon at bounding box center [825, 274] width 16 height 16
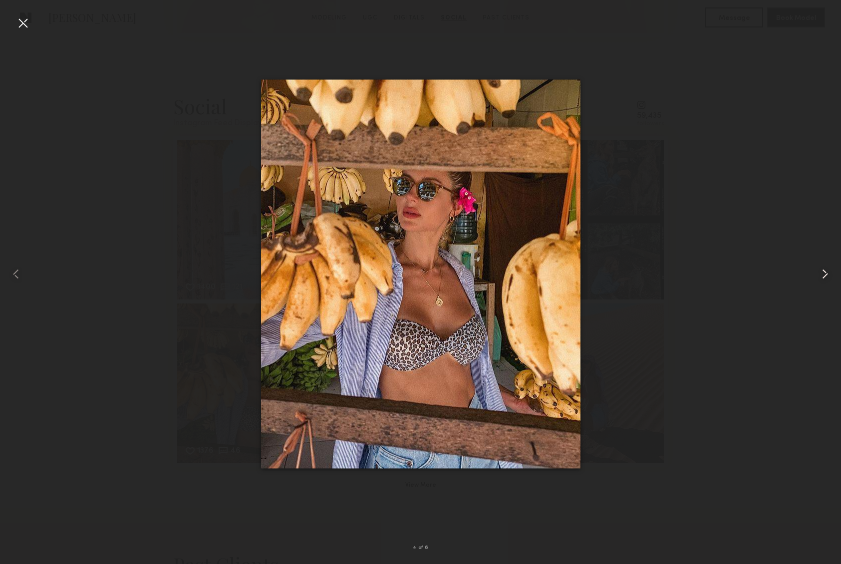
click at [822, 274] on common-icon at bounding box center [825, 274] width 16 height 16
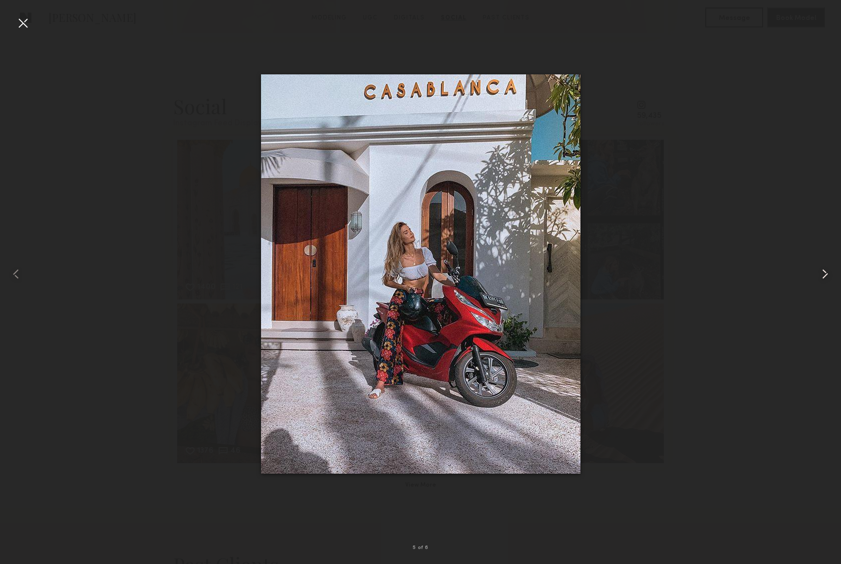
click at [822, 274] on common-icon at bounding box center [825, 274] width 16 height 16
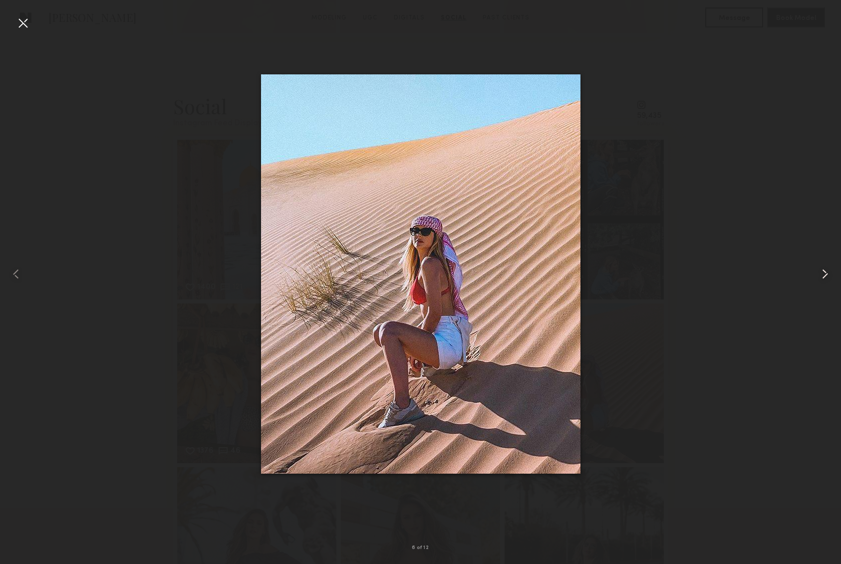
click at [822, 274] on common-icon at bounding box center [825, 274] width 16 height 16
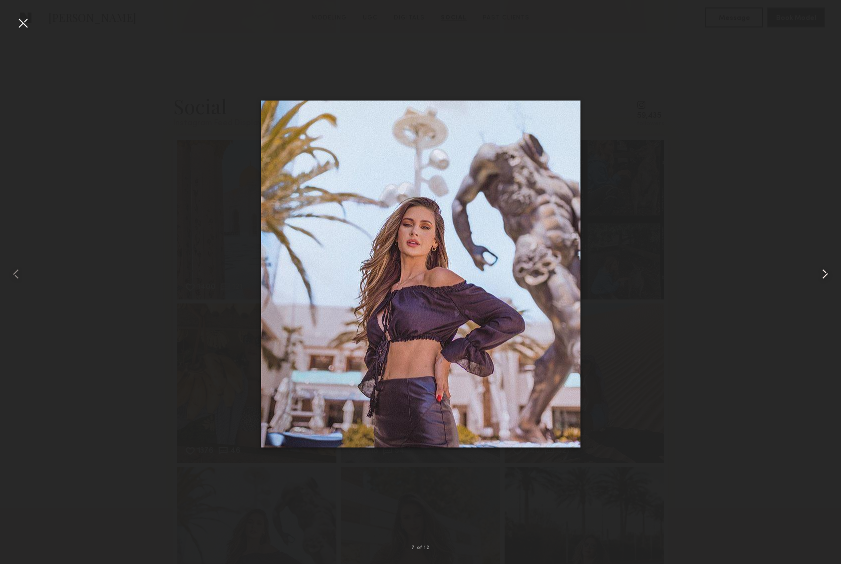
click at [822, 274] on common-icon at bounding box center [825, 274] width 16 height 16
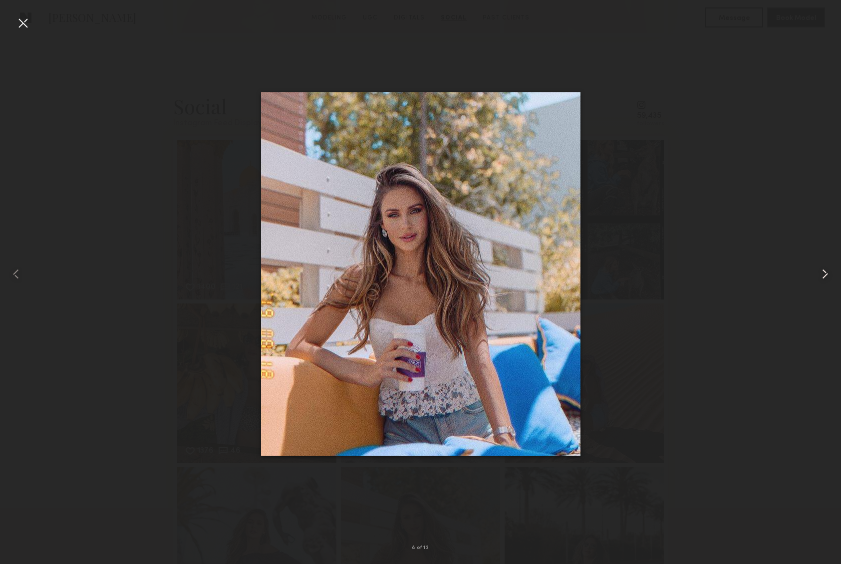
click at [822, 274] on common-icon at bounding box center [825, 274] width 16 height 16
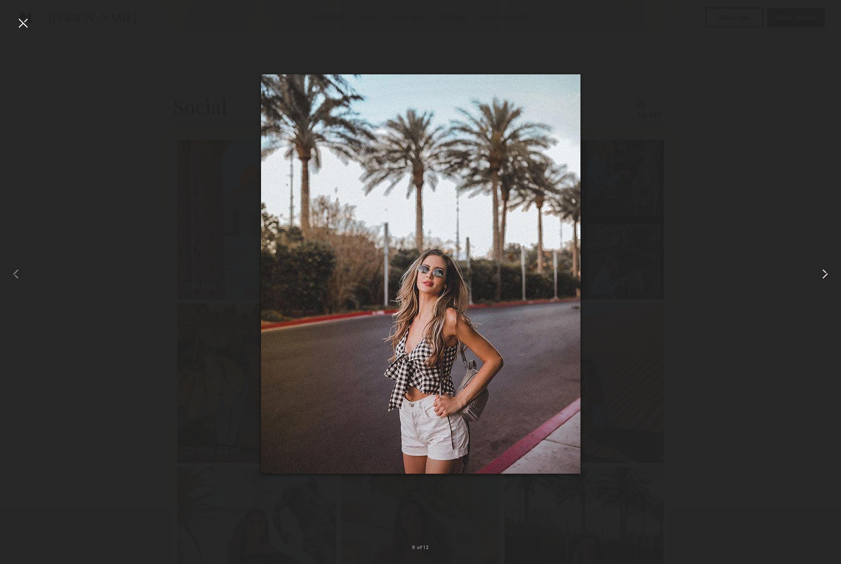
click at [822, 274] on common-icon at bounding box center [825, 274] width 16 height 16
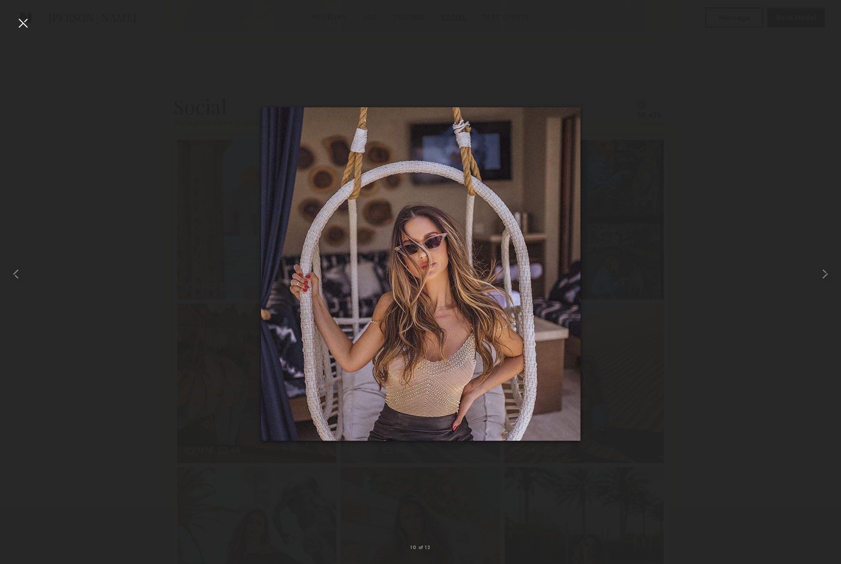
click at [28, 22] on div at bounding box center [23, 23] width 16 height 16
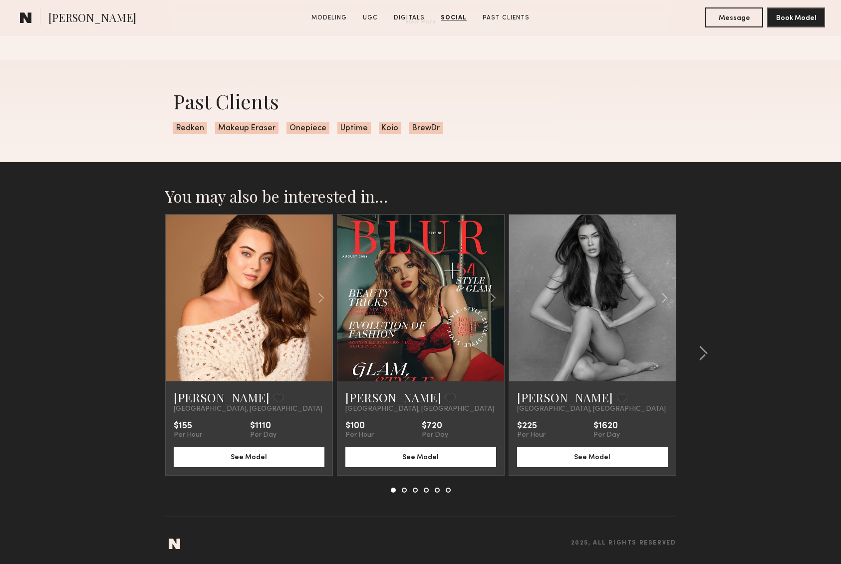
scroll to position [2619, 0]
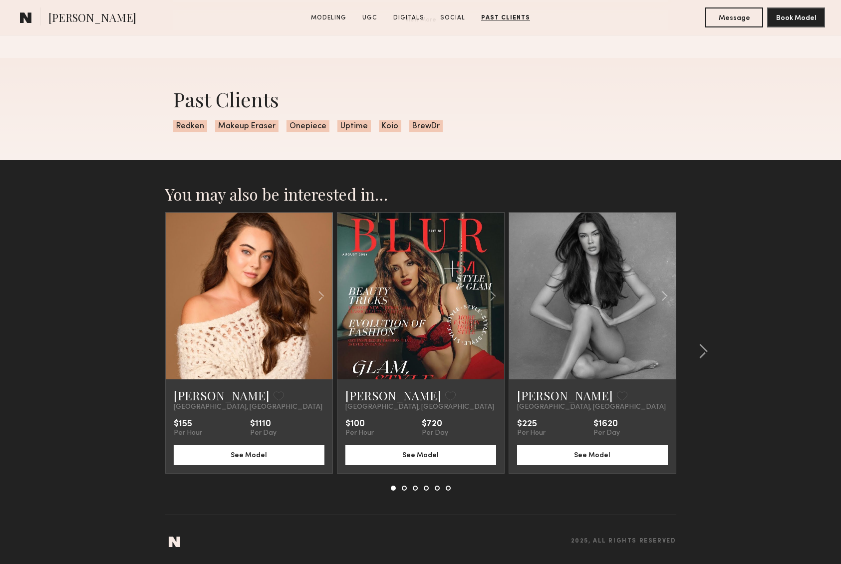
click at [587, 260] on link at bounding box center [592, 296] width 57 height 167
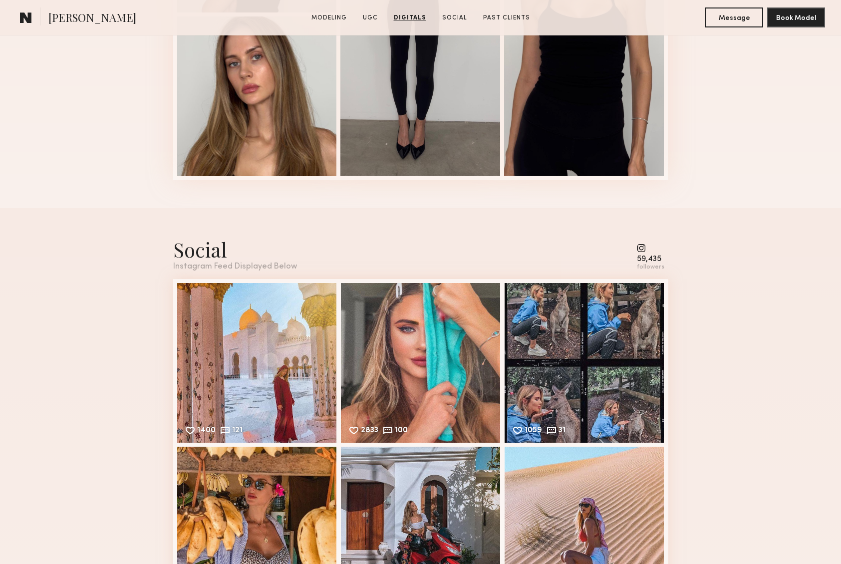
scroll to position [1003, 0]
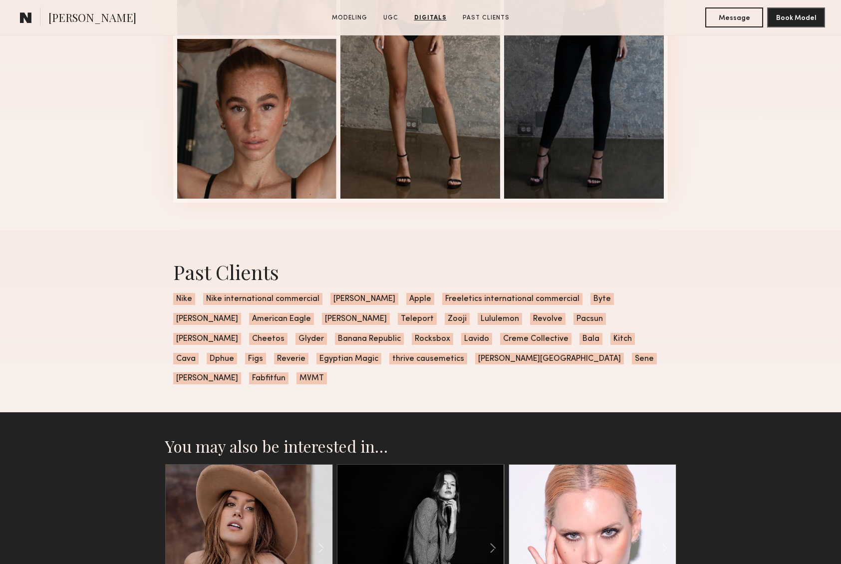
scroll to position [1615, 0]
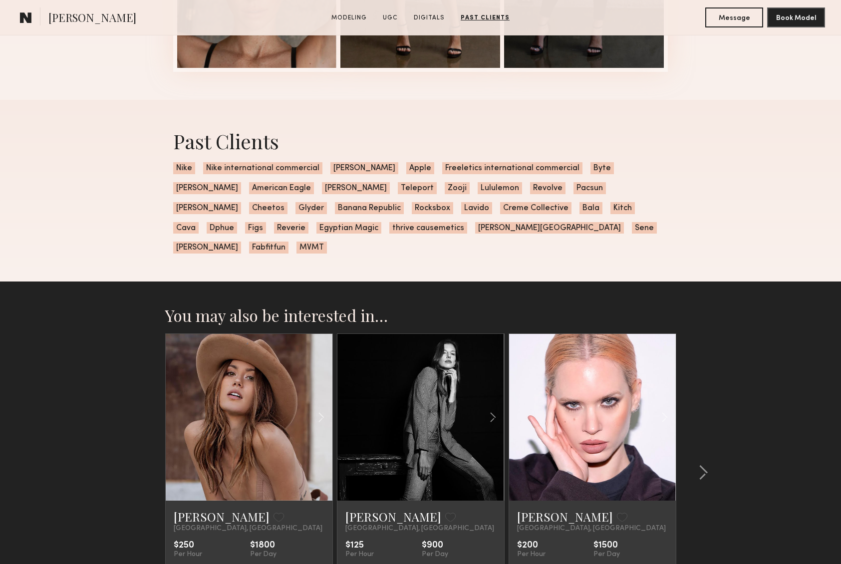
click at [259, 366] on link at bounding box center [249, 417] width 57 height 167
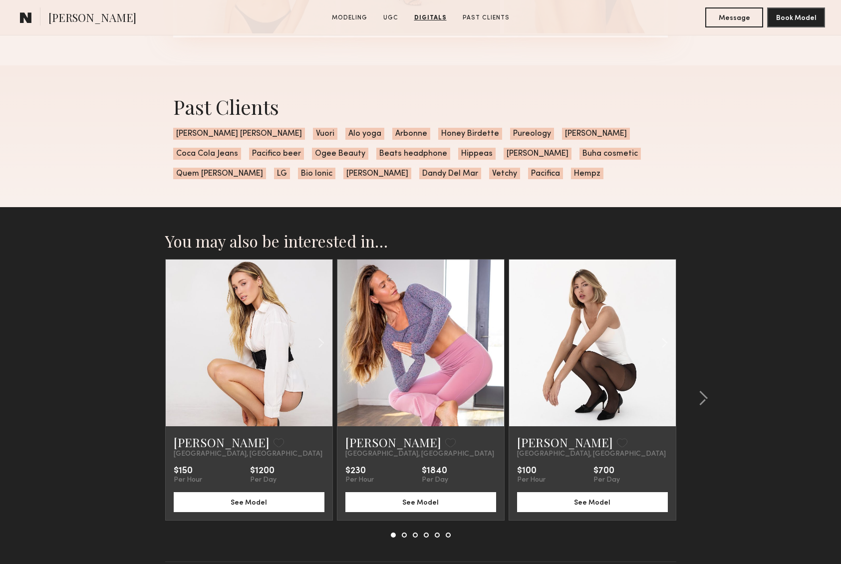
scroll to position [1978, 0]
